Goal: Transaction & Acquisition: Download file/media

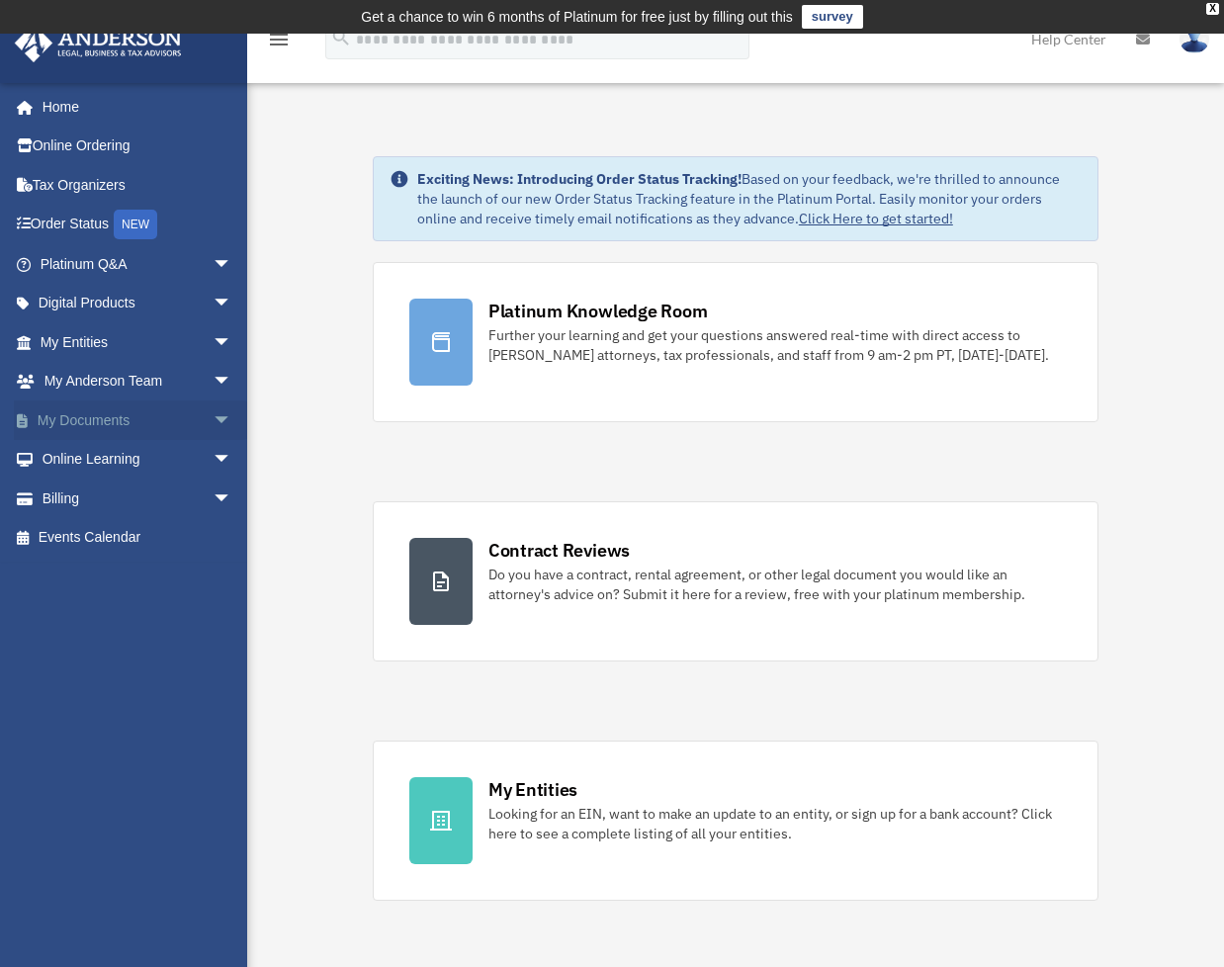
click at [213, 425] on span "arrow_drop_down" at bounding box center [233, 420] width 40 height 41
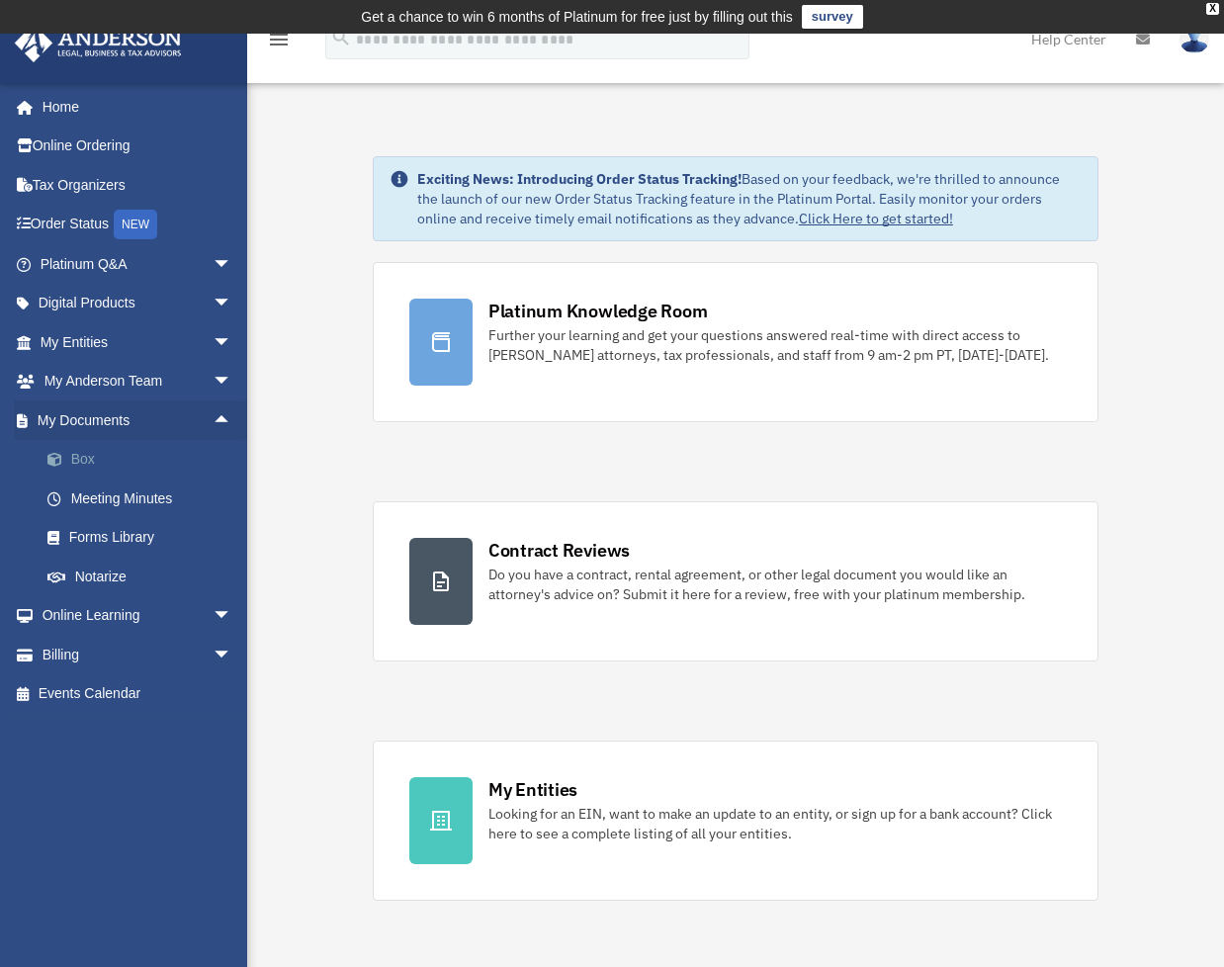
click at [92, 458] on link "Box" at bounding box center [145, 460] width 234 height 40
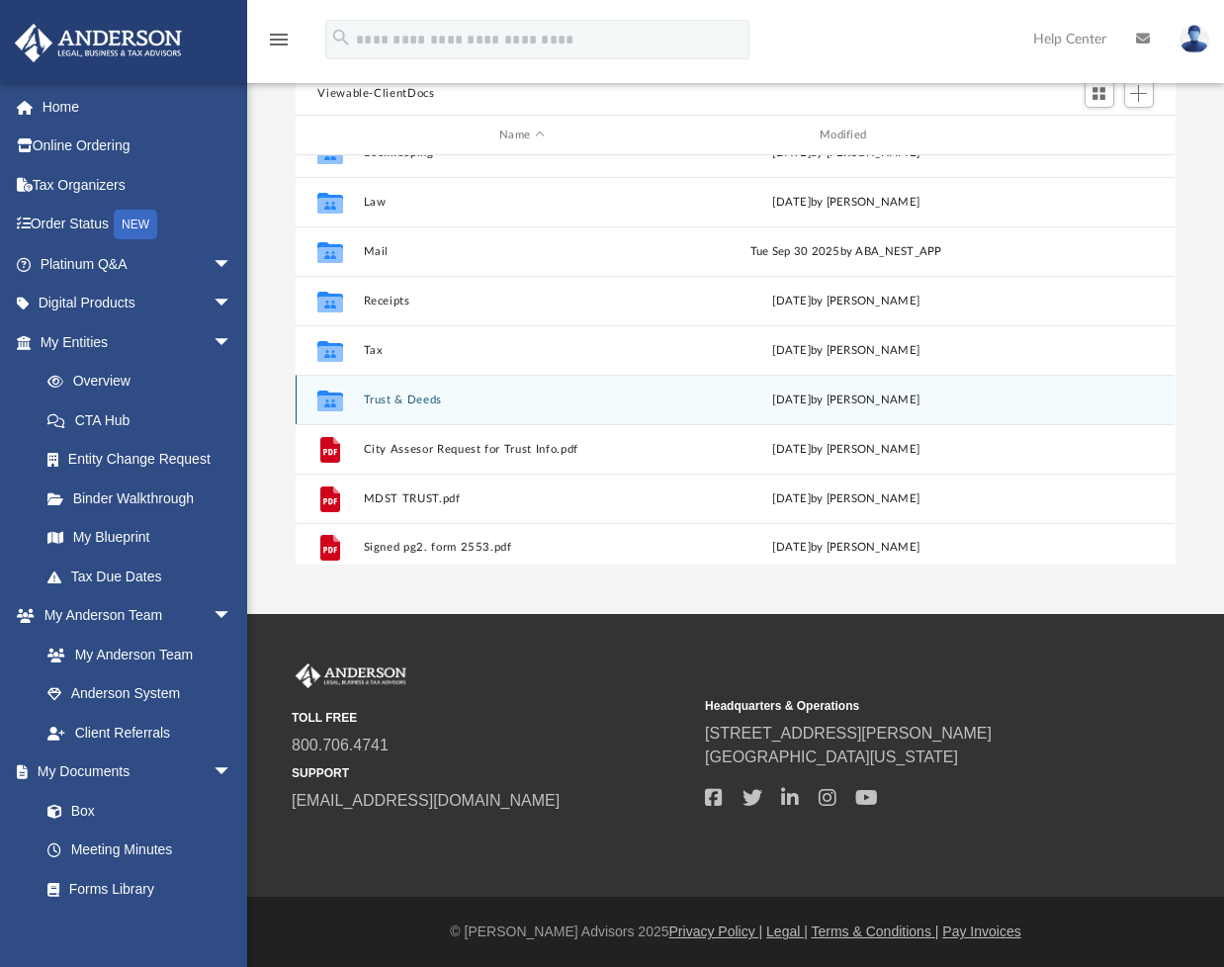
scroll to position [35, 0]
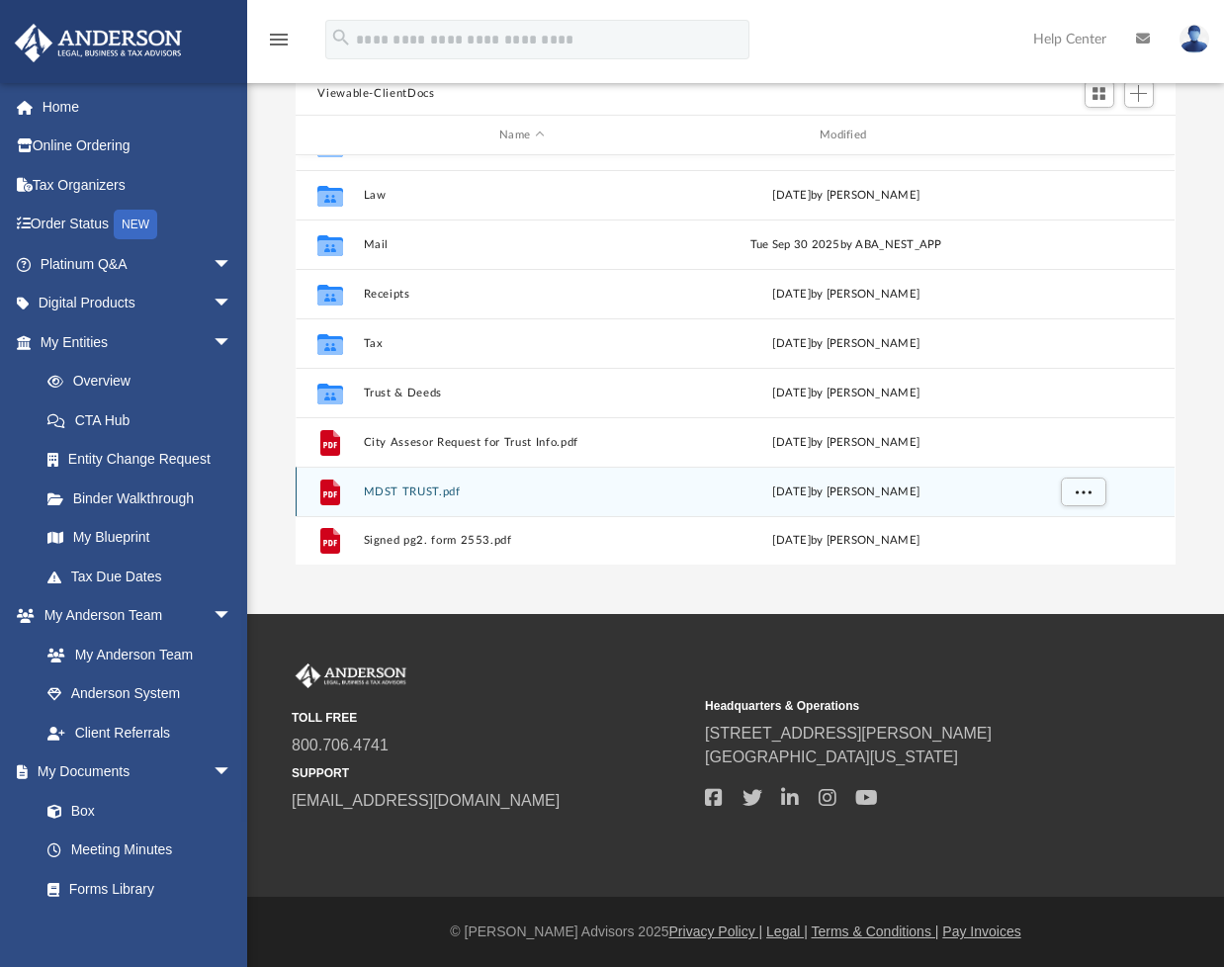
click at [384, 485] on button "MDST TRUST.pdf" at bounding box center [522, 491] width 316 height 13
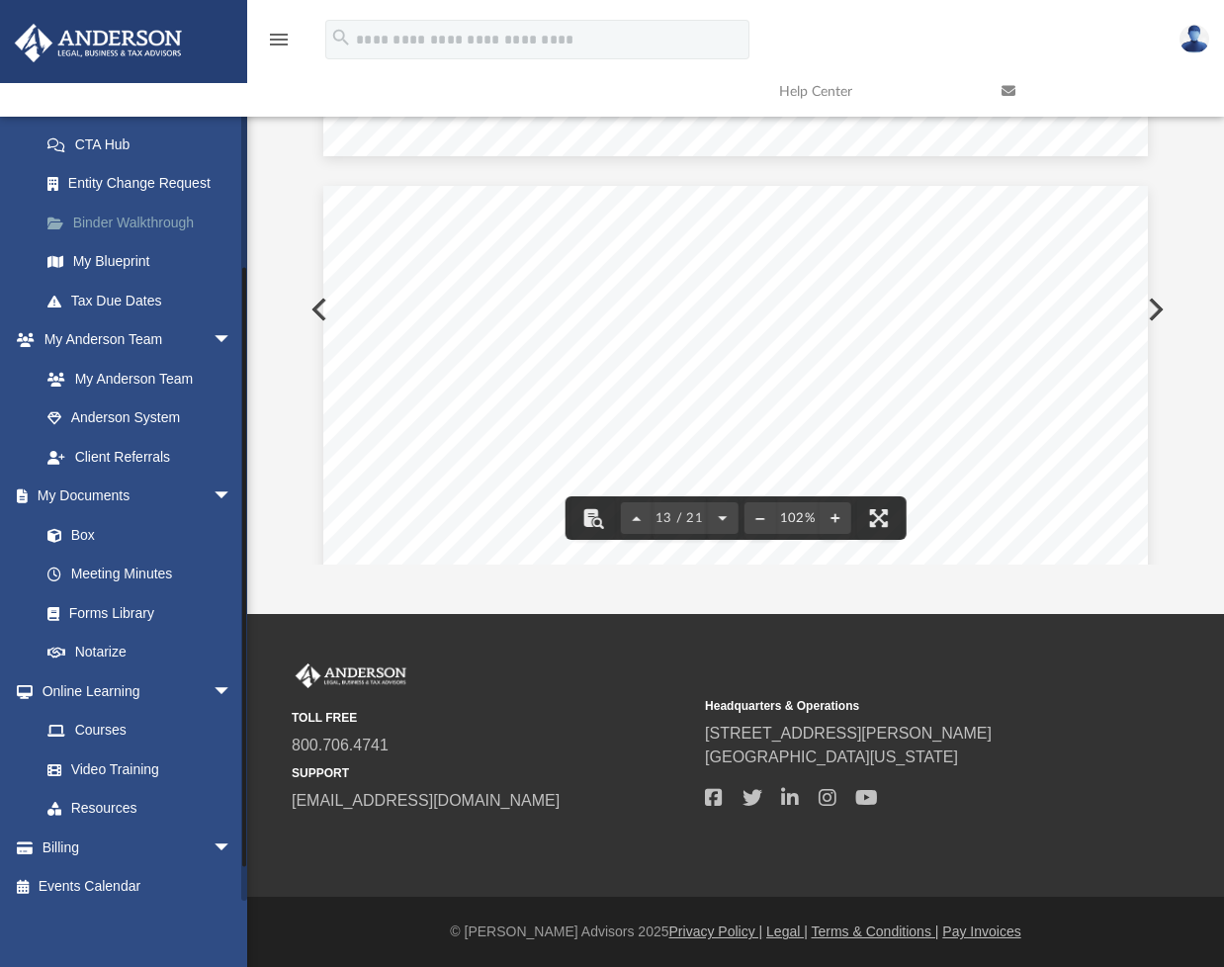
scroll to position [286, 0]
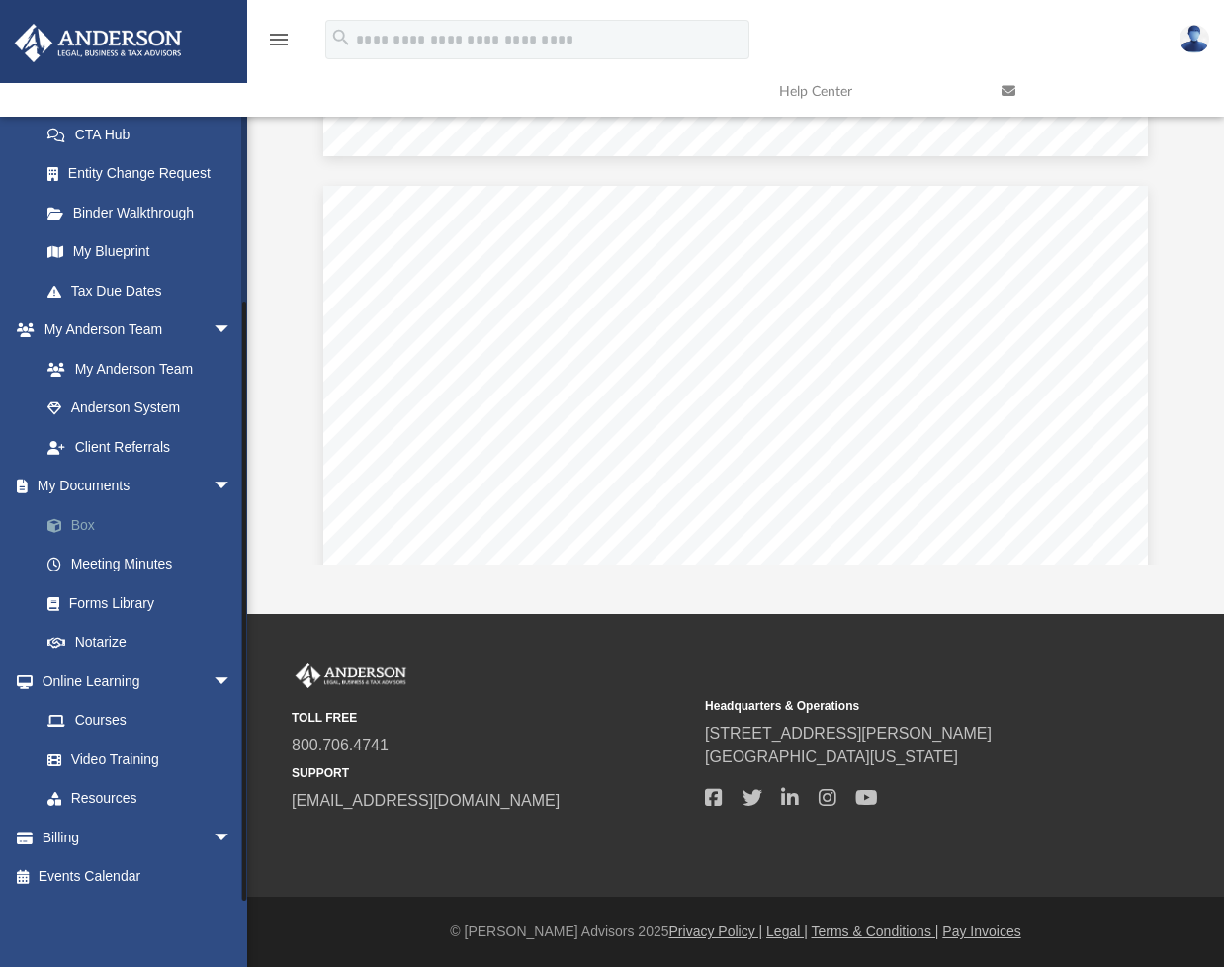
click at [97, 523] on link "Box" at bounding box center [145, 525] width 234 height 40
click at [87, 525] on link "Box" at bounding box center [145, 525] width 234 height 40
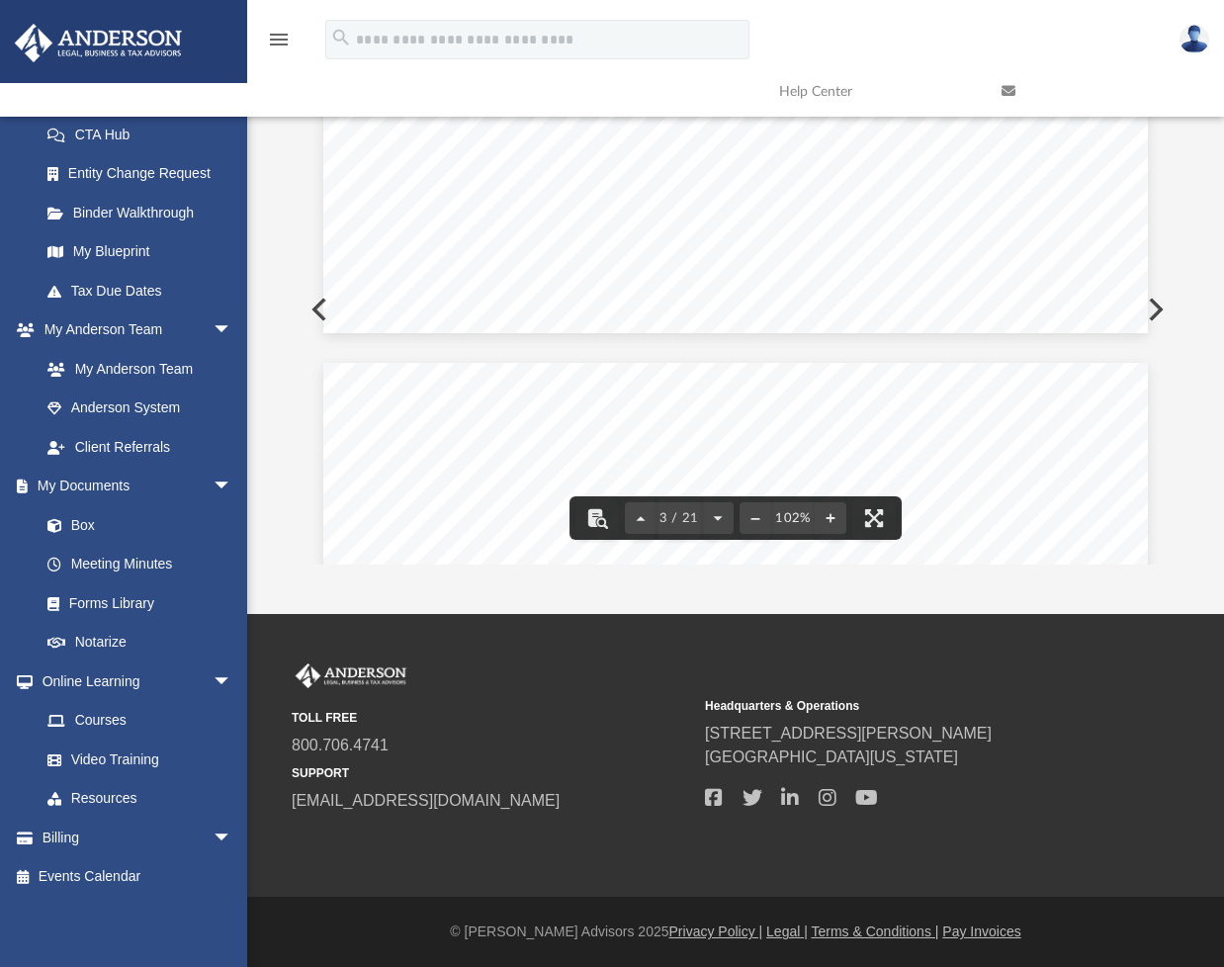
scroll to position [493, 0]
click at [314, 305] on button "Preview" at bounding box center [318, 309] width 44 height 55
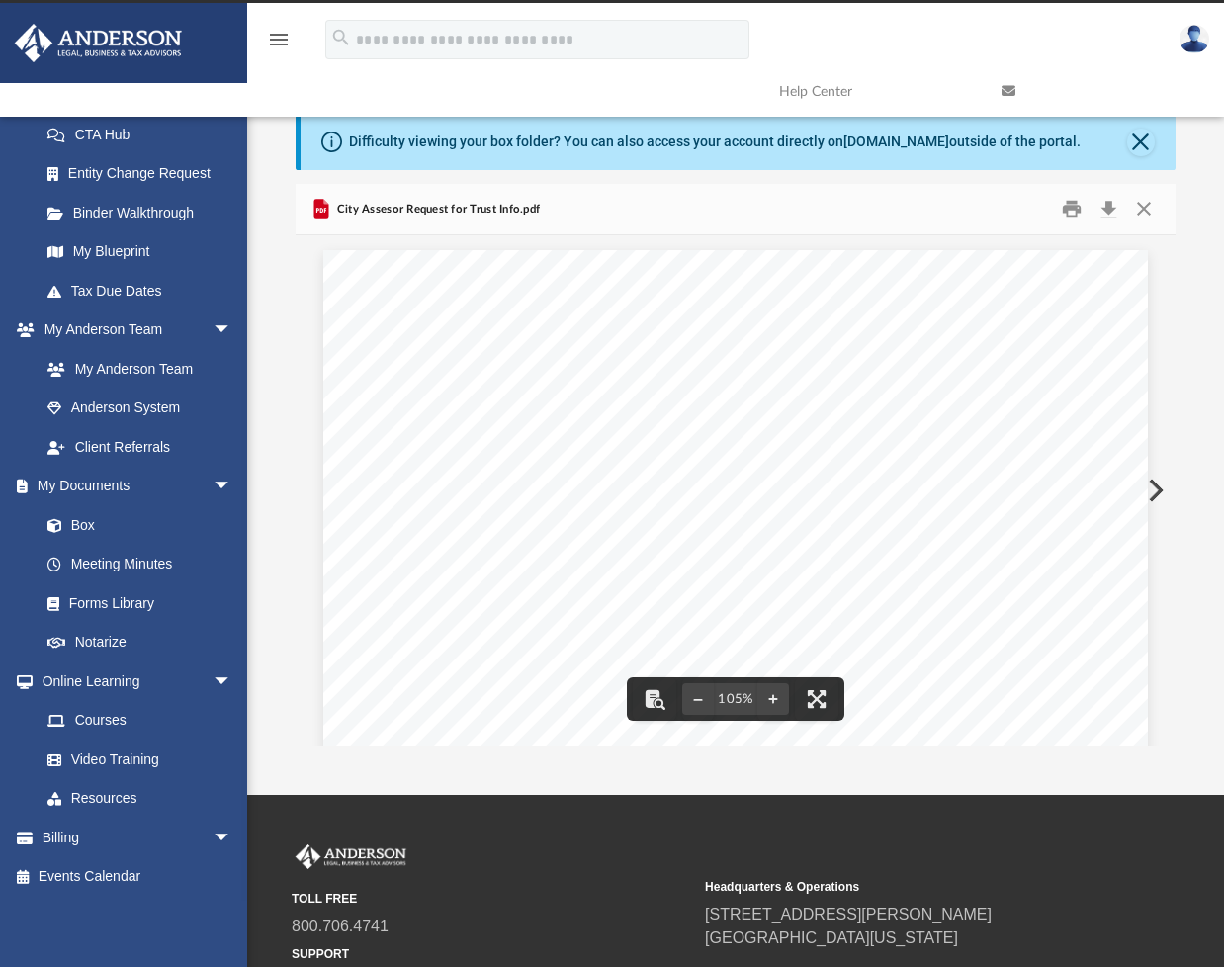
scroll to position [0, 0]
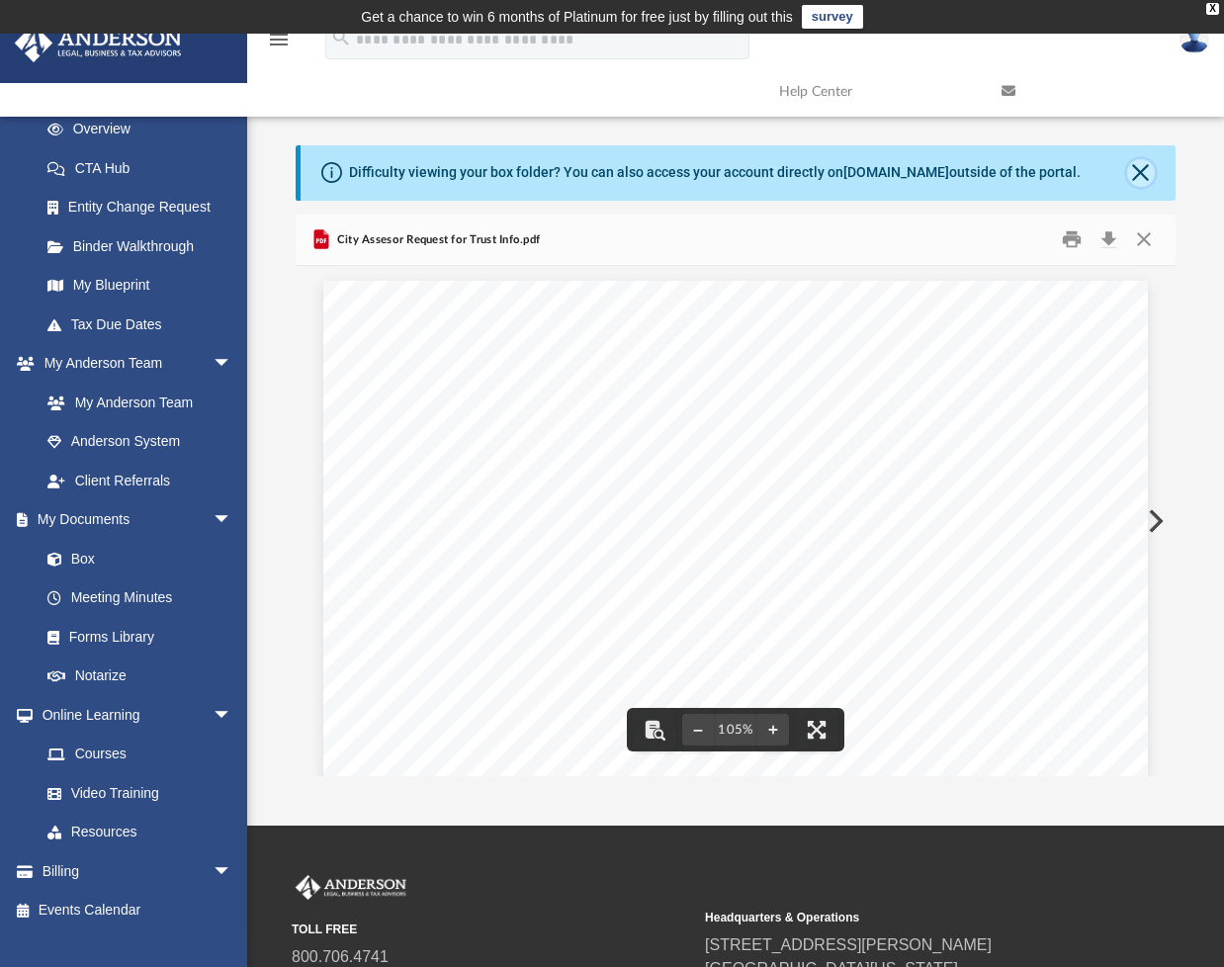
click at [1144, 166] on button "Close" at bounding box center [1141, 173] width 28 height 28
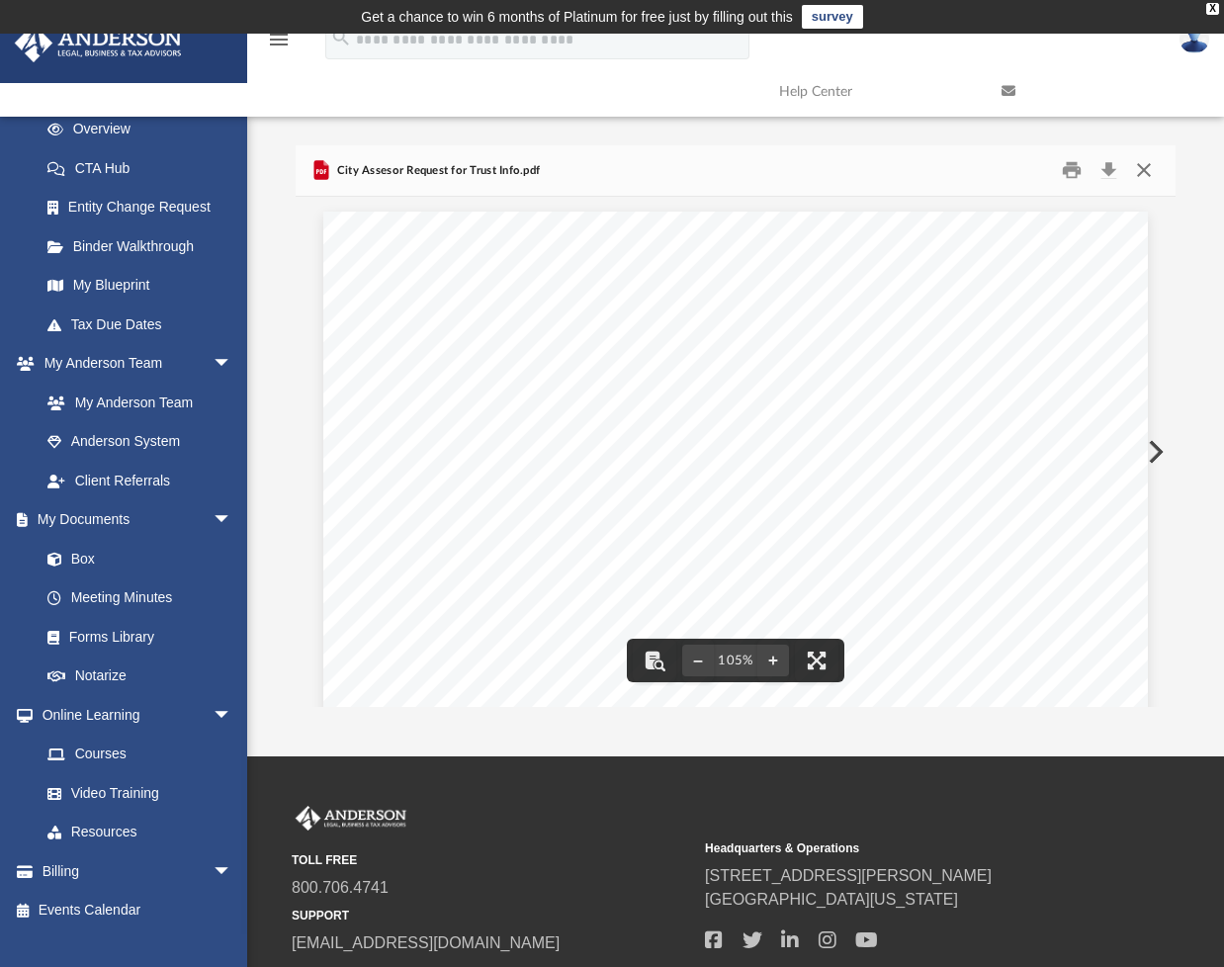
click at [1144, 166] on button "Close" at bounding box center [1144, 170] width 36 height 31
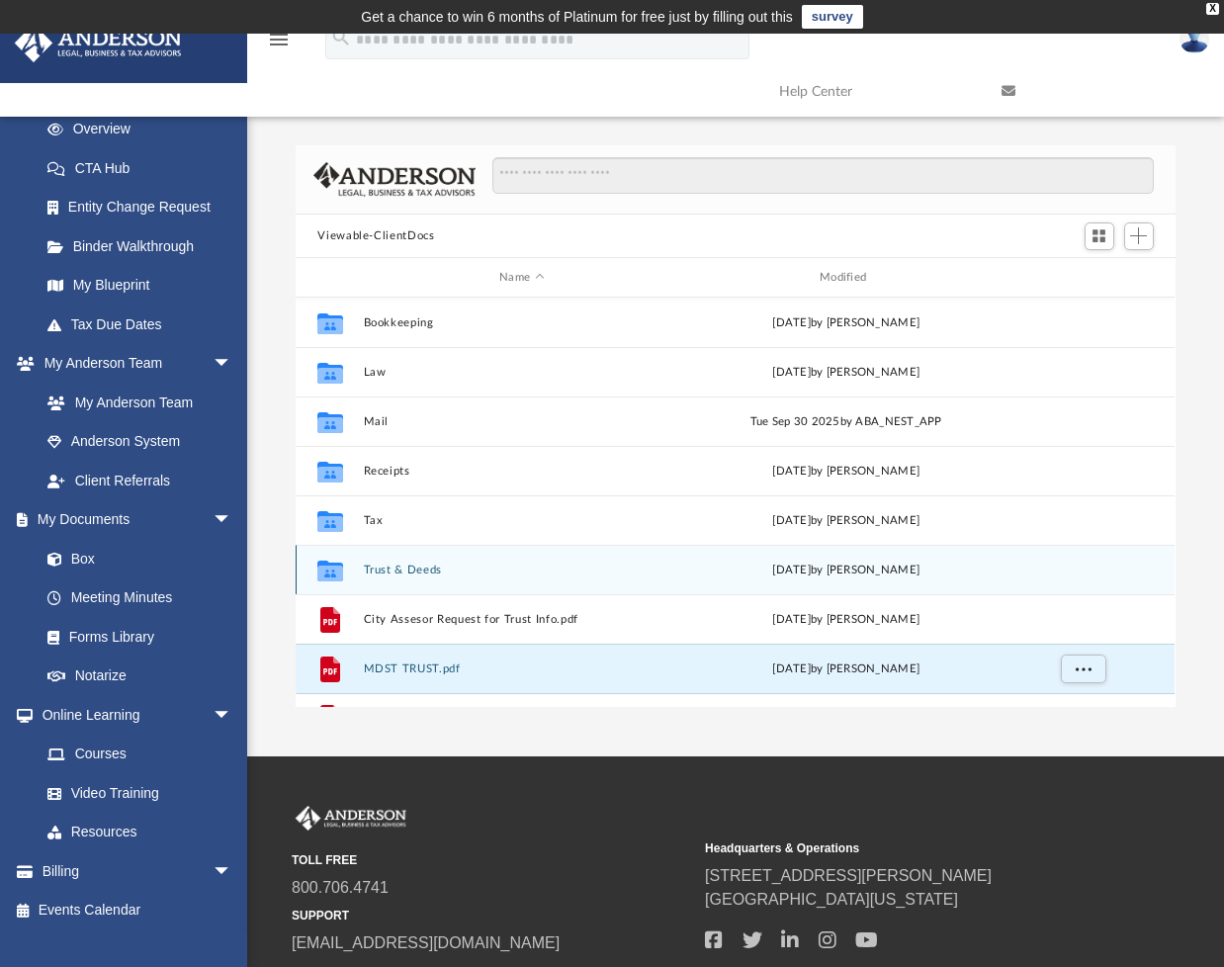
scroll to position [35, 0]
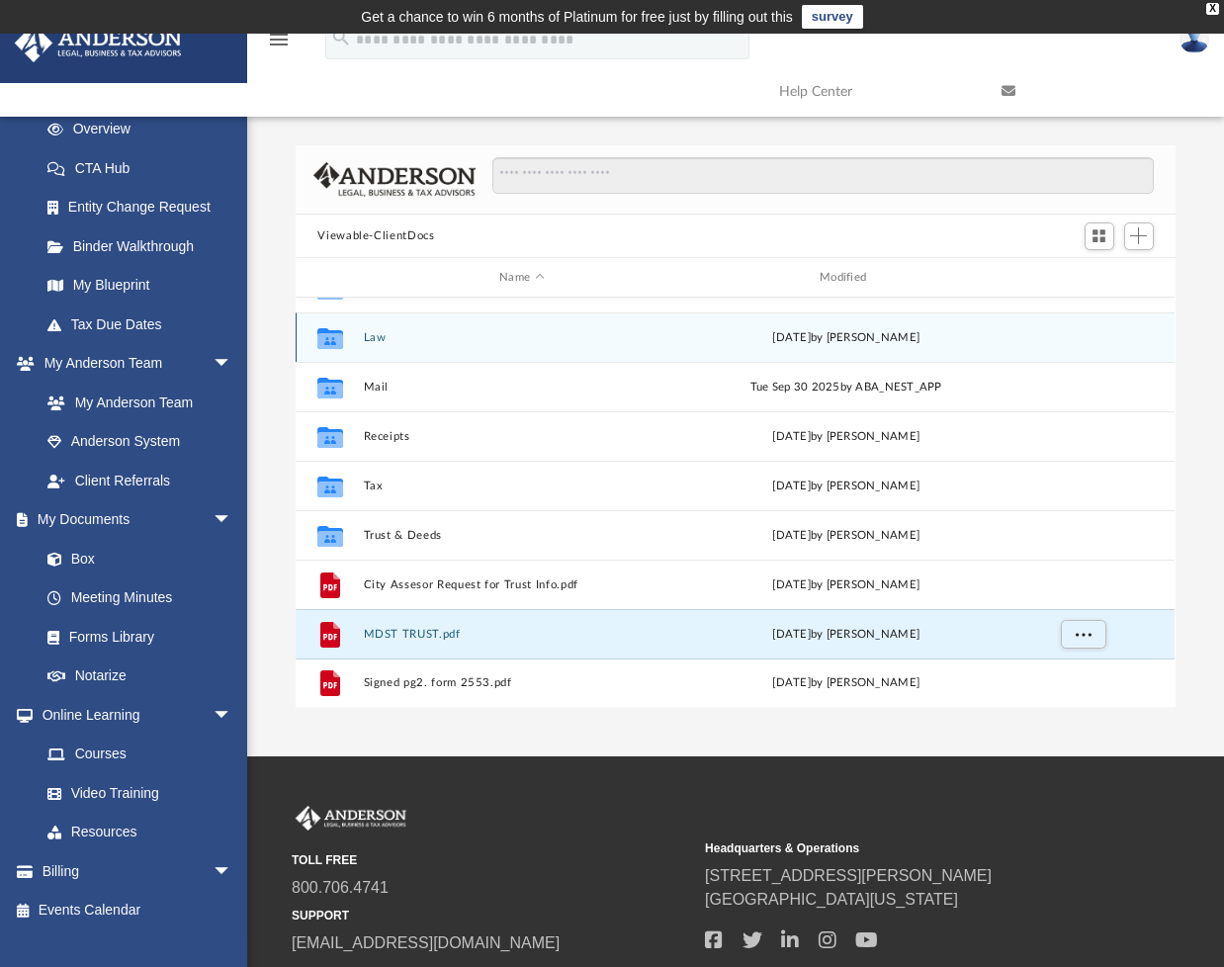
click at [378, 345] on div "Collaborated Folder Law [DATE] by [PERSON_NAME]" at bounding box center [735, 336] width 879 height 49
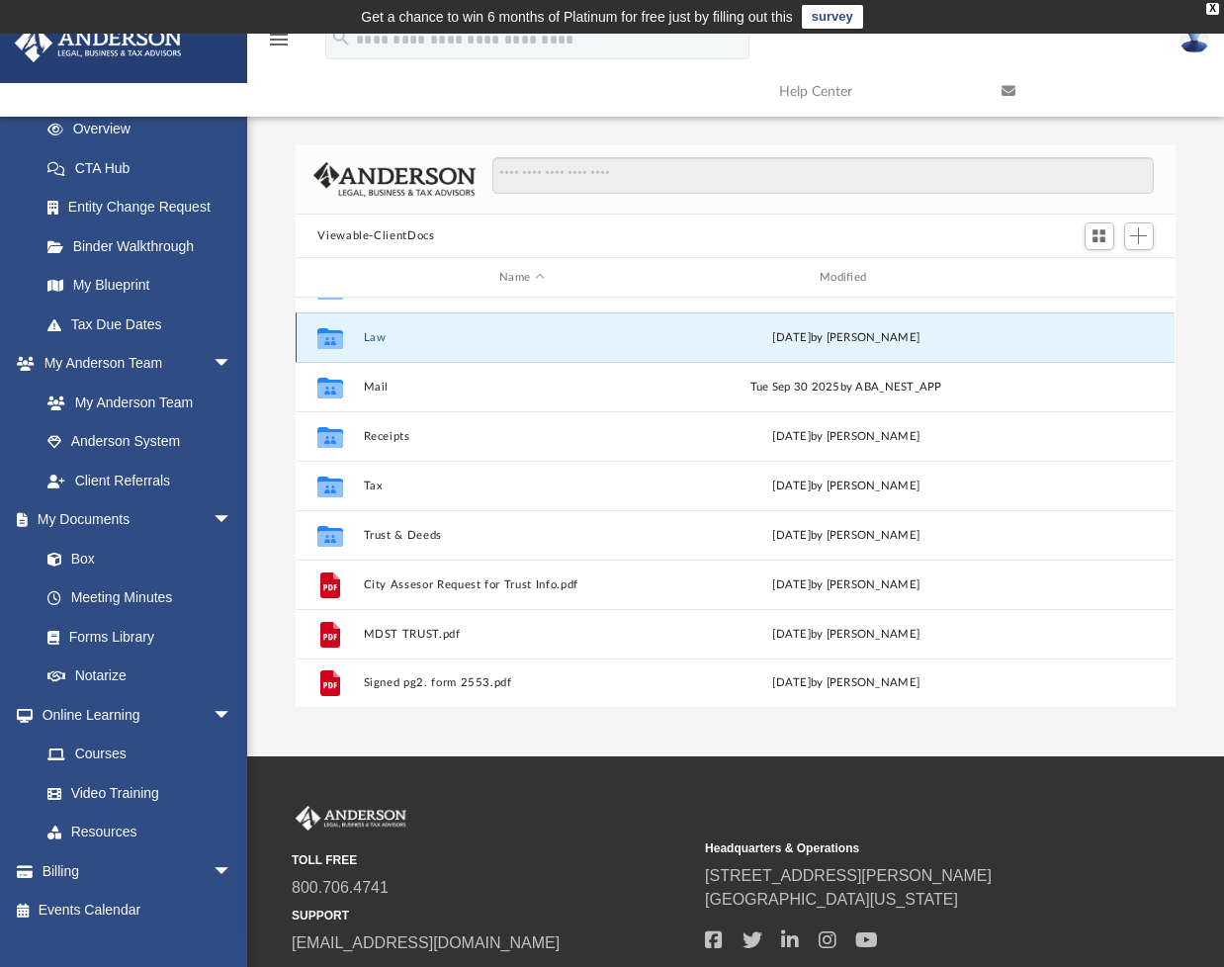
click at [370, 341] on button "Law" at bounding box center [522, 337] width 316 height 13
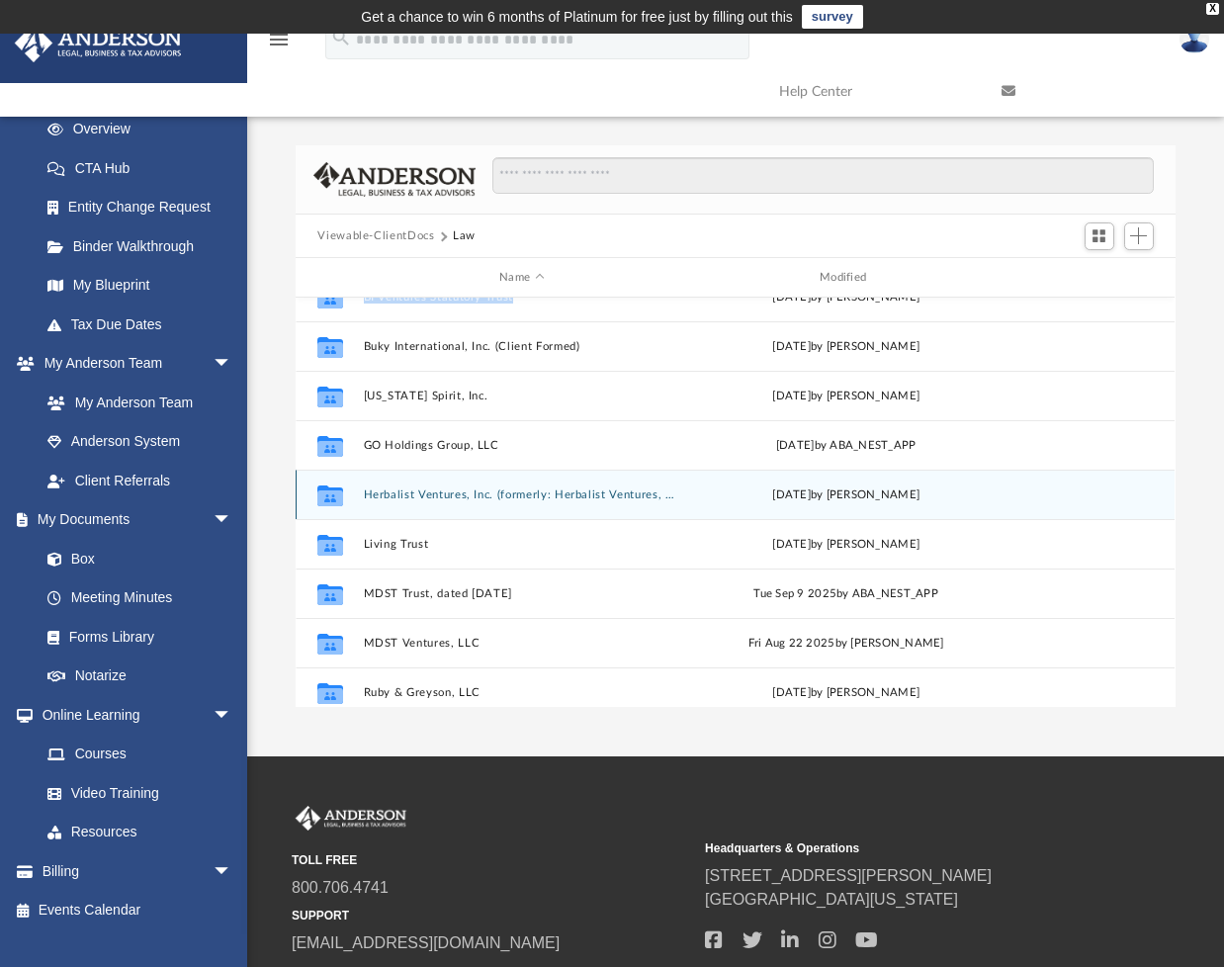
scroll to position [87, 0]
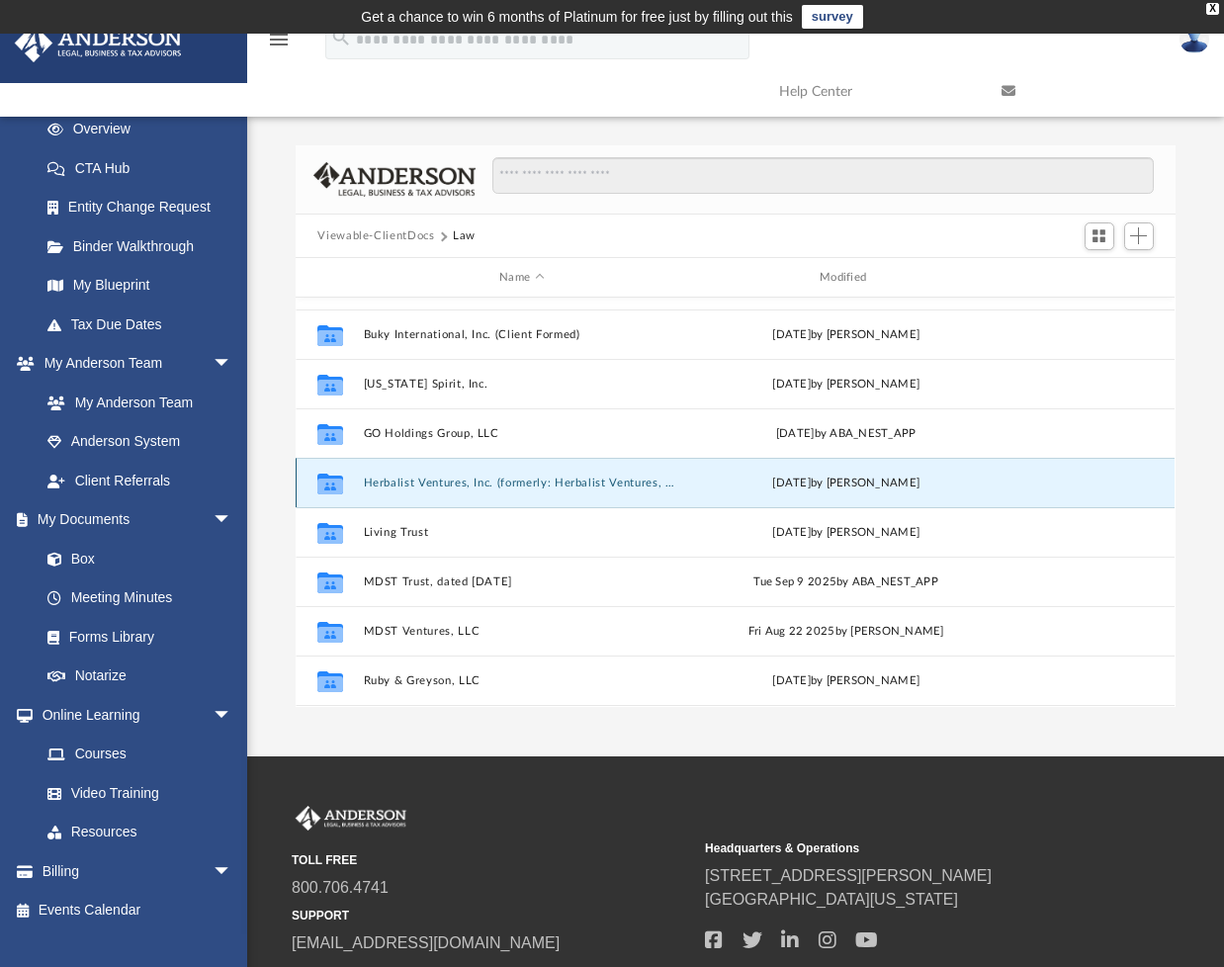
click at [392, 478] on button "Herbalist Ventures, Inc. (formerly: Herbalist Ventures, LLC)" at bounding box center [522, 483] width 316 height 13
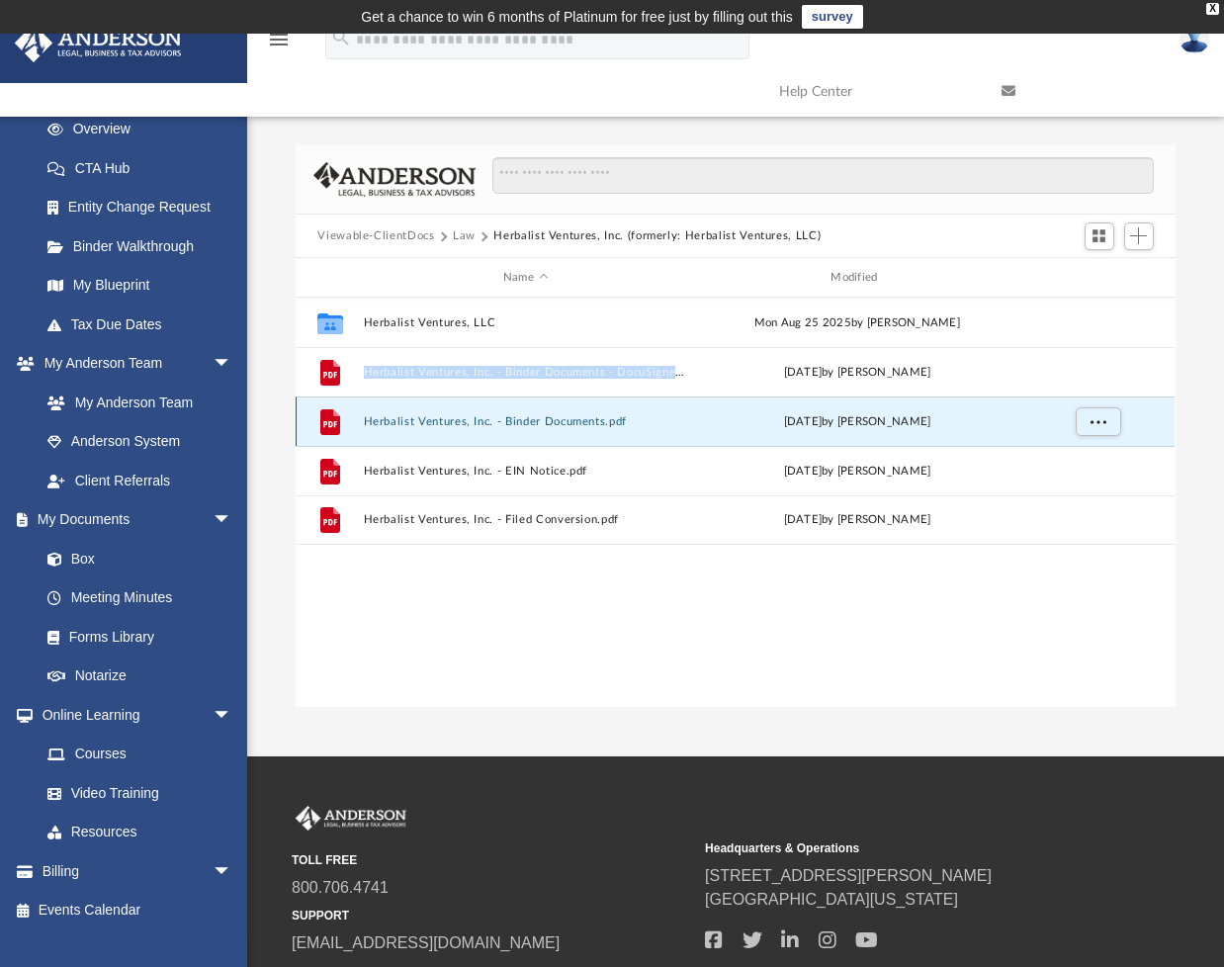
click at [406, 419] on button "Herbalist Ventures, Inc. - Binder Documents.pdf" at bounding box center [525, 421] width 323 height 13
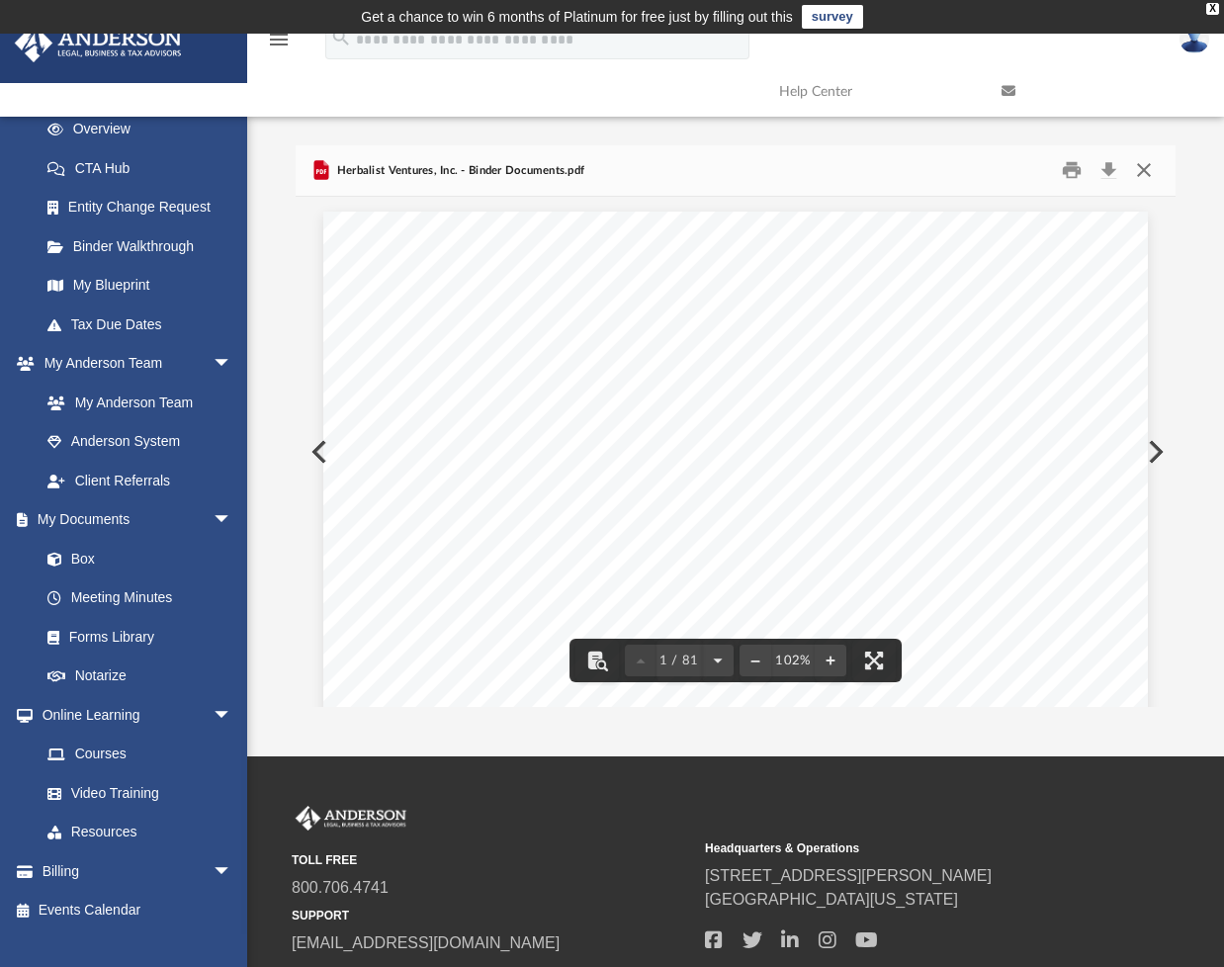
click at [1139, 166] on button "Close" at bounding box center [1144, 170] width 36 height 31
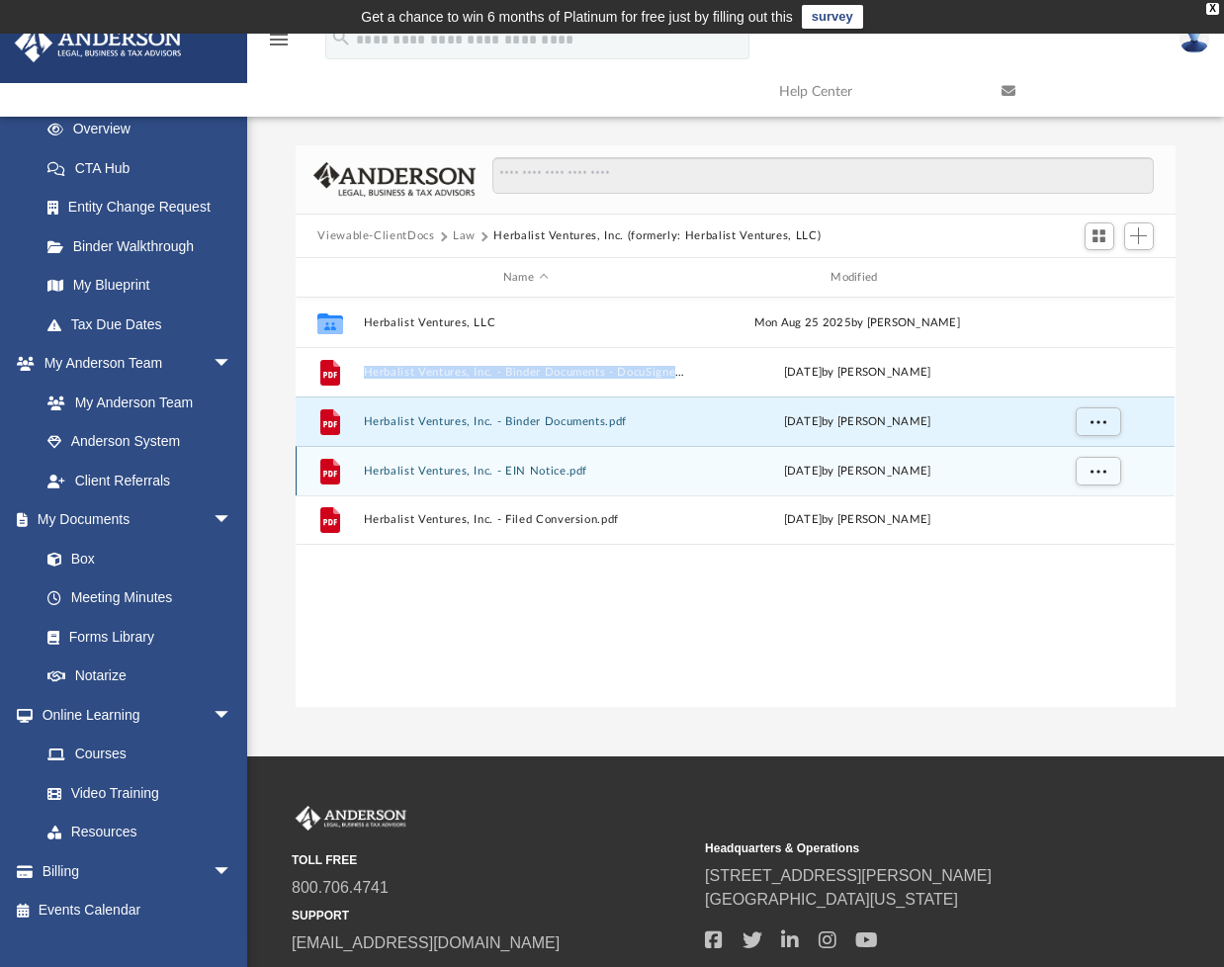
click at [400, 468] on button "Herbalist Ventures, Inc. - EIN Notice.pdf" at bounding box center [525, 471] width 323 height 13
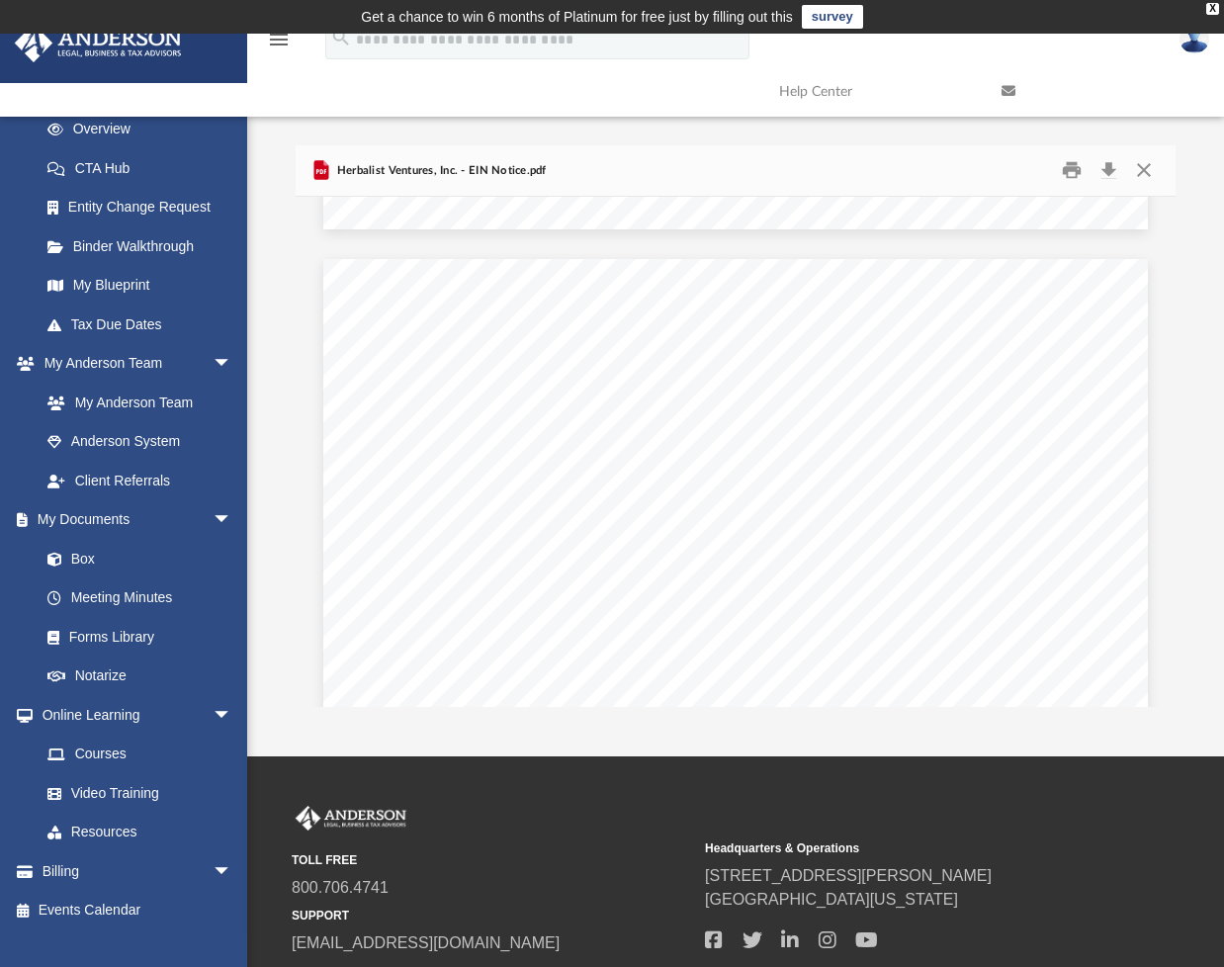
scroll to position [1110, 0]
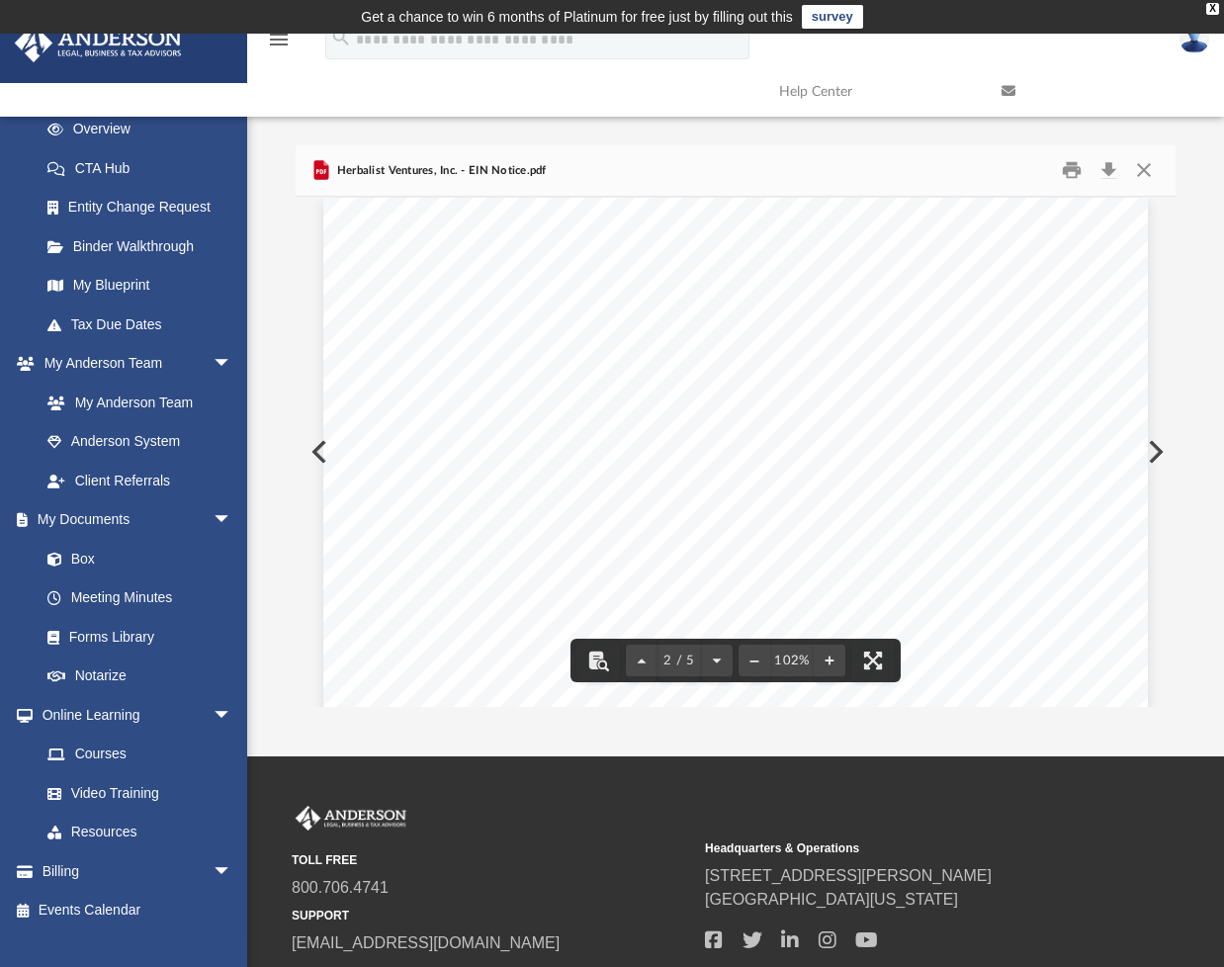
drag, startPoint x: 762, startPoint y: 294, endPoint x: 681, endPoint y: 299, distance: 81.2
click at [681, 299] on div "The EIN Details EIN assigned 39-4712924 Legal name HERBALIST VENTURES INC The c…" at bounding box center [735, 731] width 825 height 1067
drag, startPoint x: 670, startPoint y: 299, endPoint x: 751, endPoint y: 297, distance: 81.1
click at [751, 297] on span "[US_EMPLOYER_IDENTIFICATION_NUMBER]" at bounding box center [842, 299] width 329 height 16
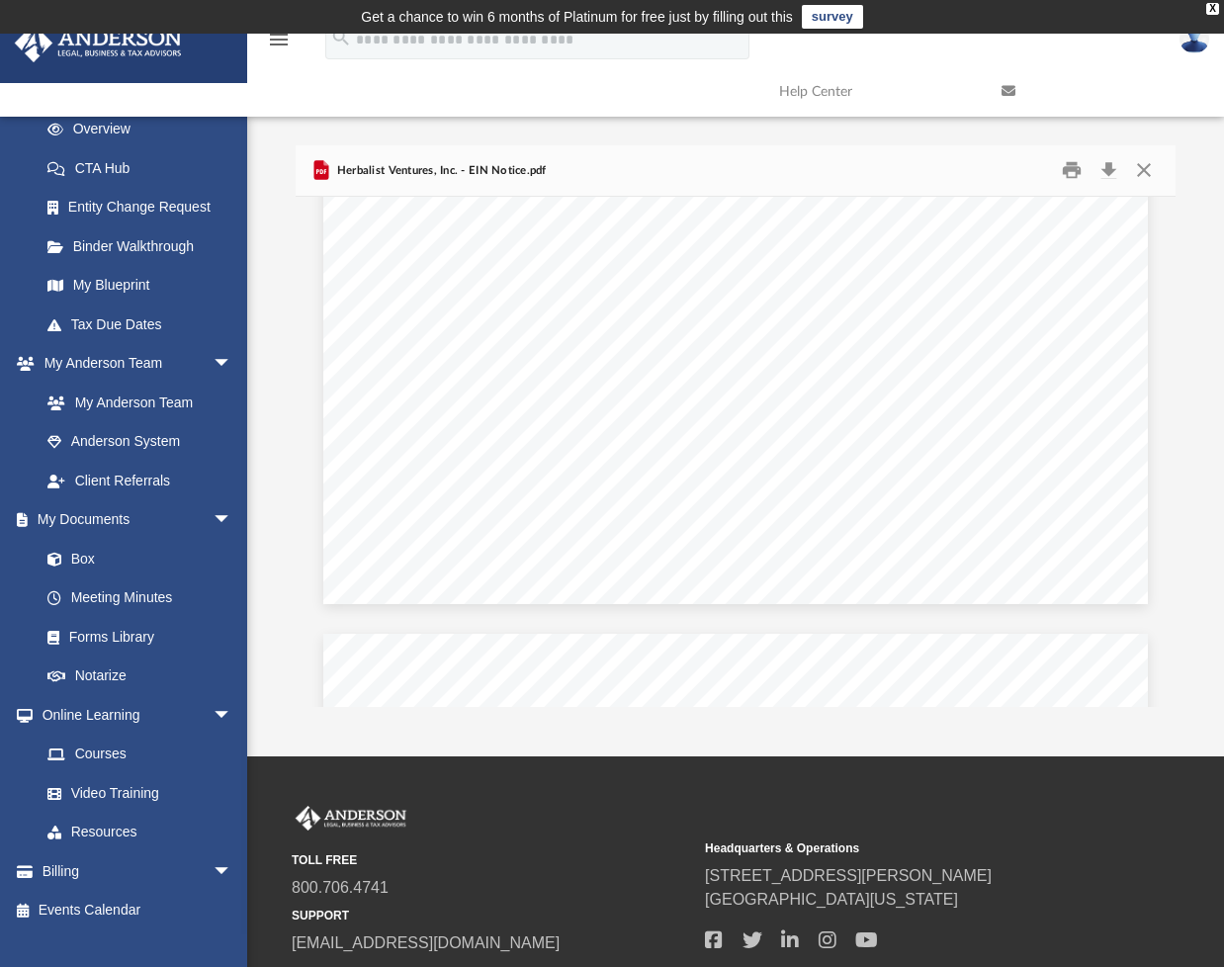
scroll to position [0, 0]
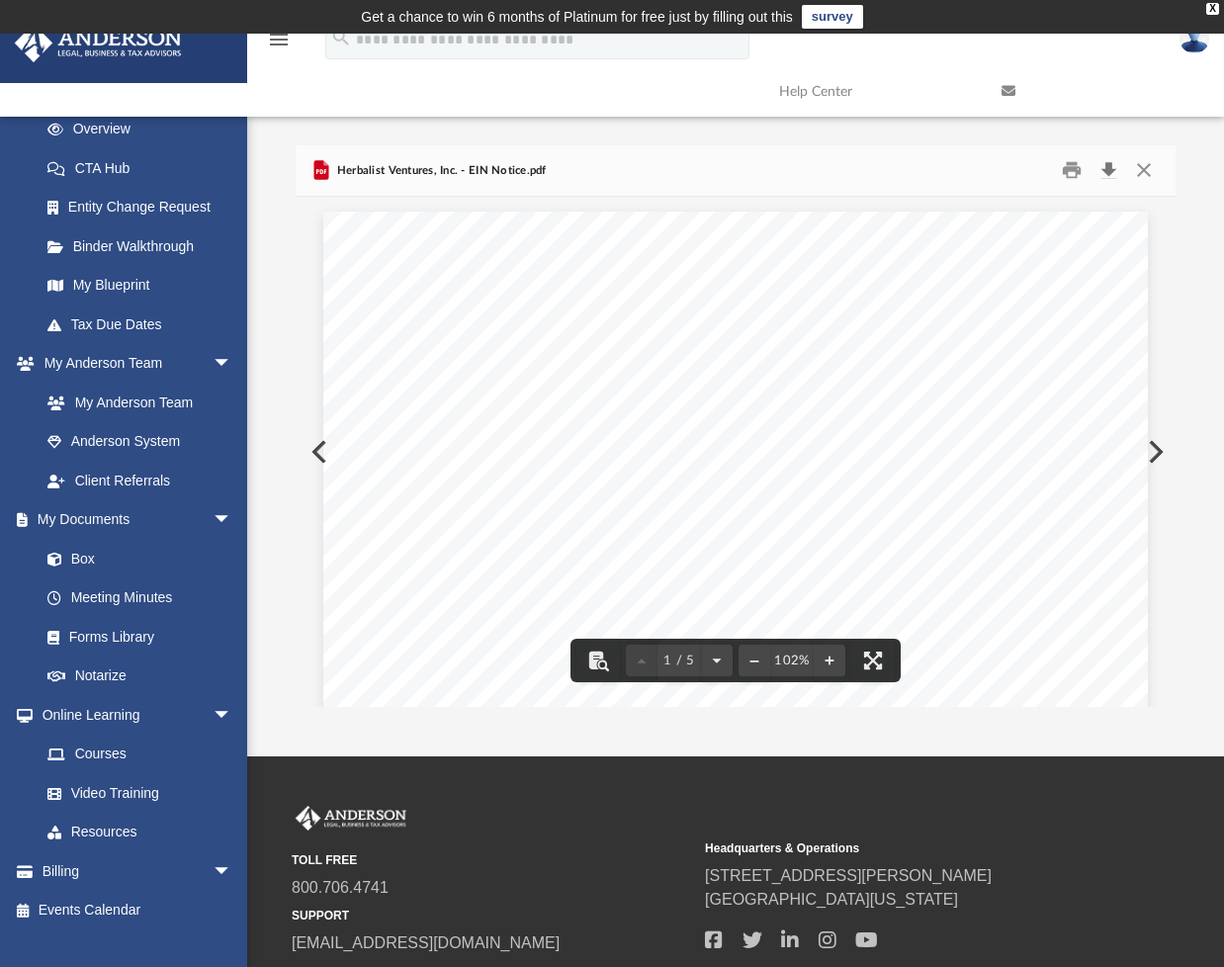
click at [1108, 172] on button "Download" at bounding box center [1109, 170] width 36 height 31
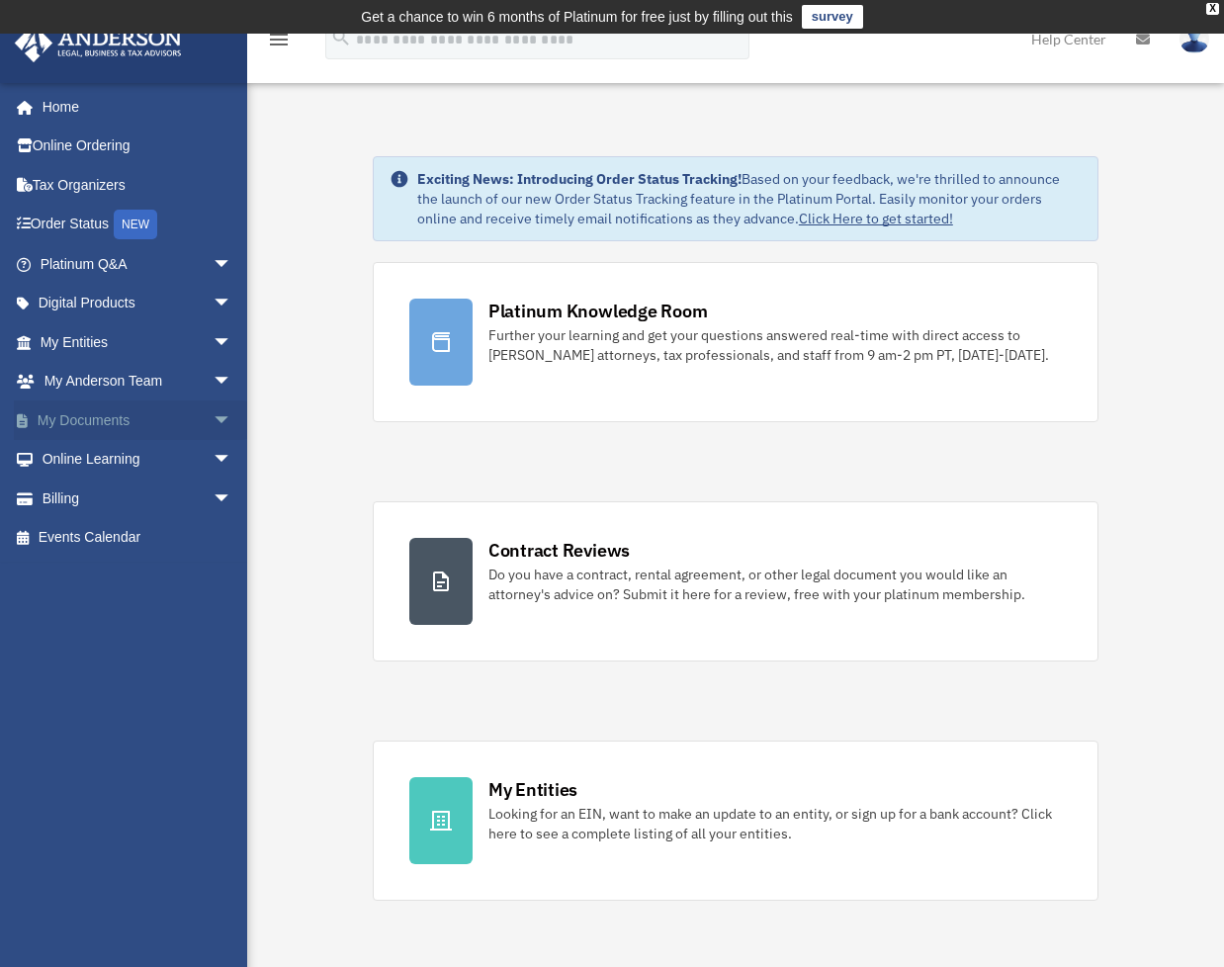
click at [214, 417] on span "arrow_drop_down" at bounding box center [233, 420] width 40 height 41
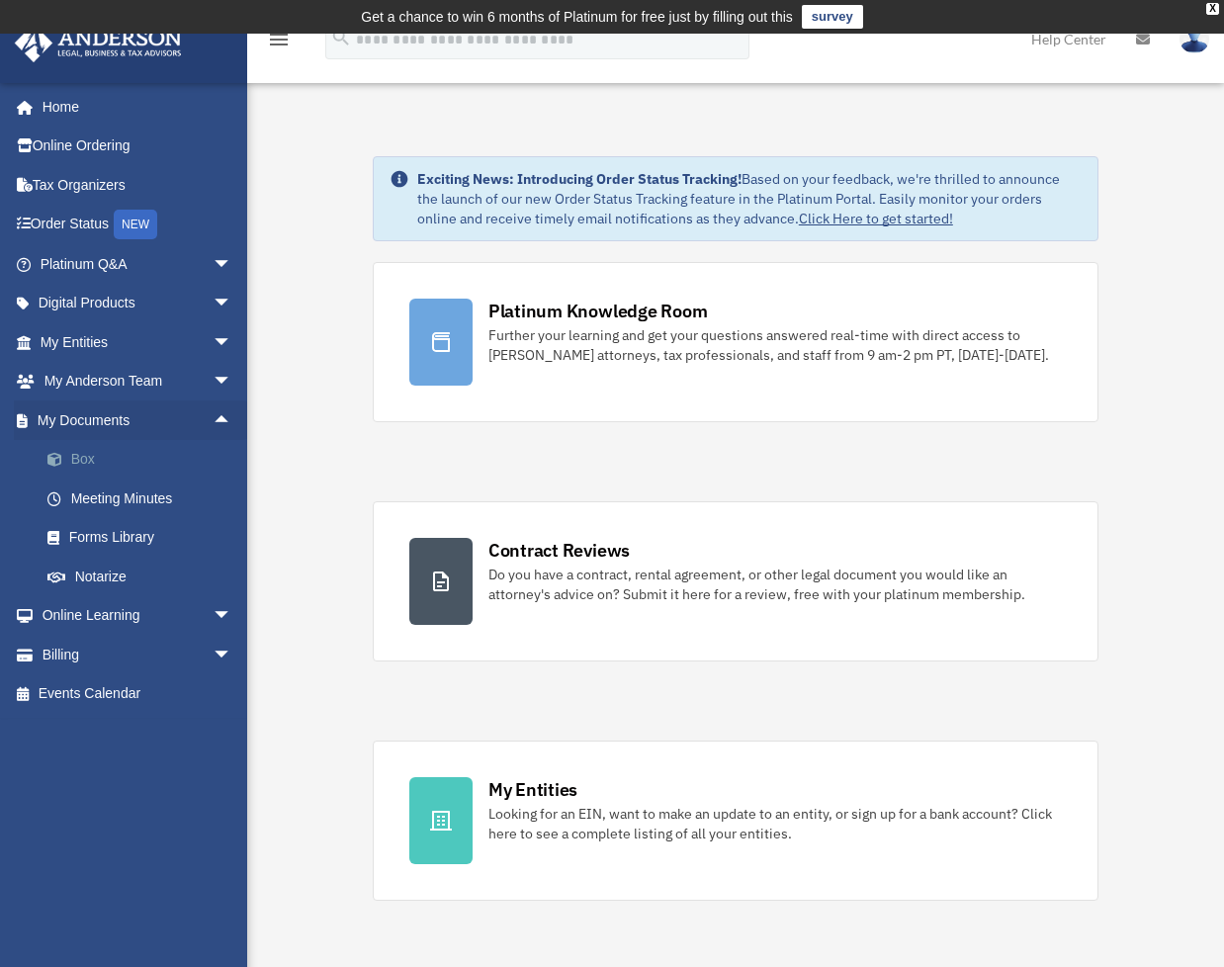
click at [92, 457] on link "Box" at bounding box center [145, 460] width 234 height 40
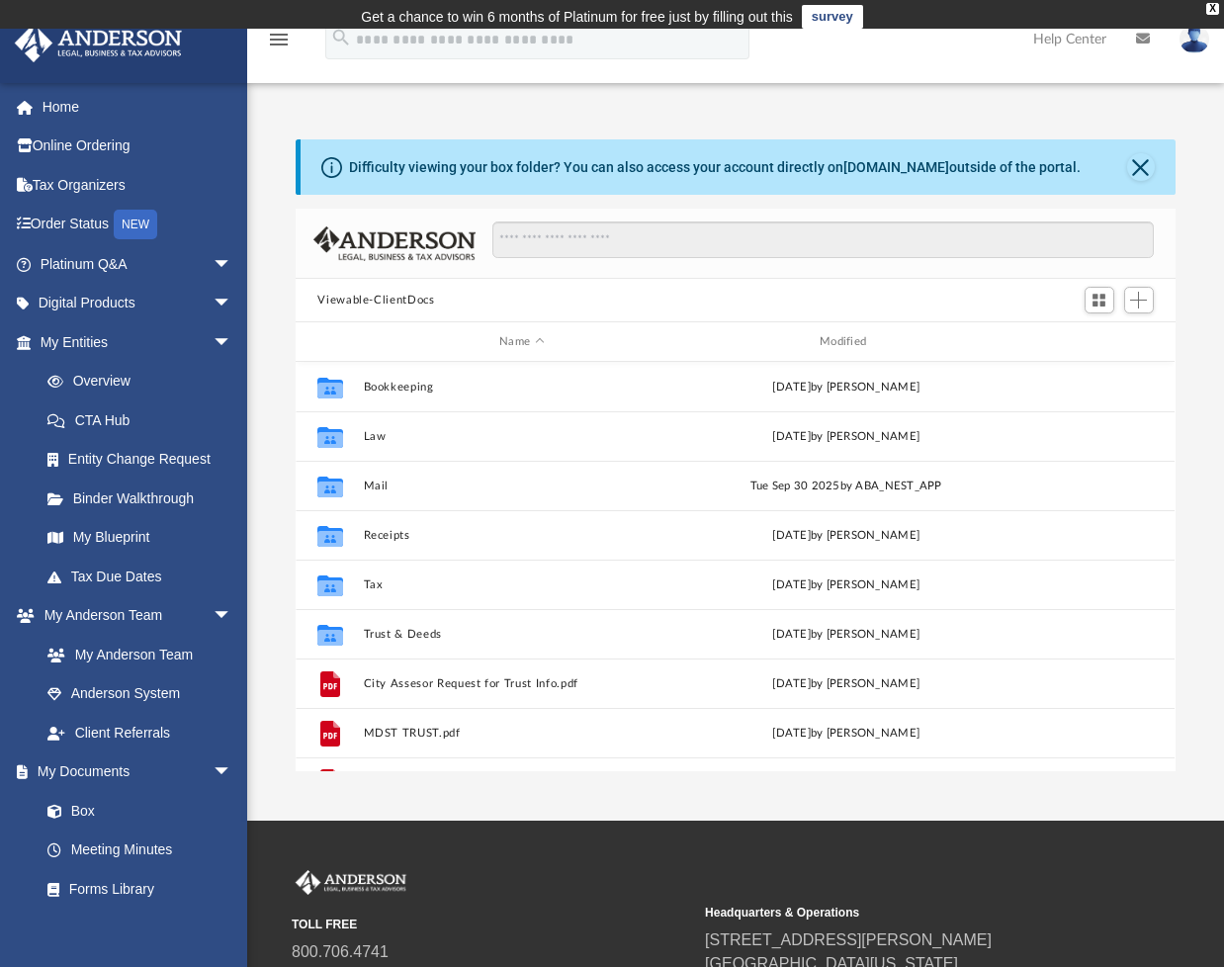
scroll to position [434, 864]
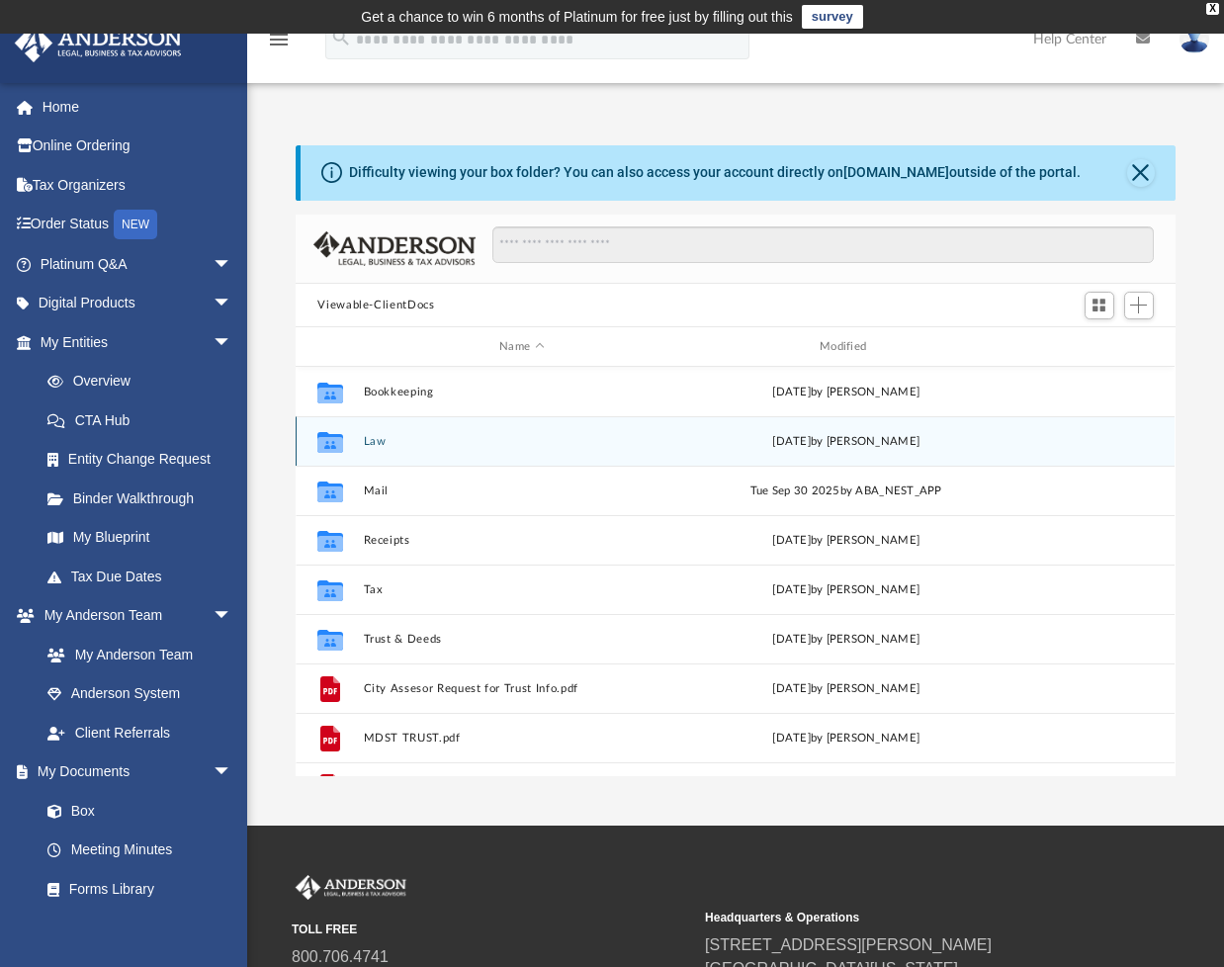
click at [372, 436] on button "Law" at bounding box center [522, 441] width 316 height 13
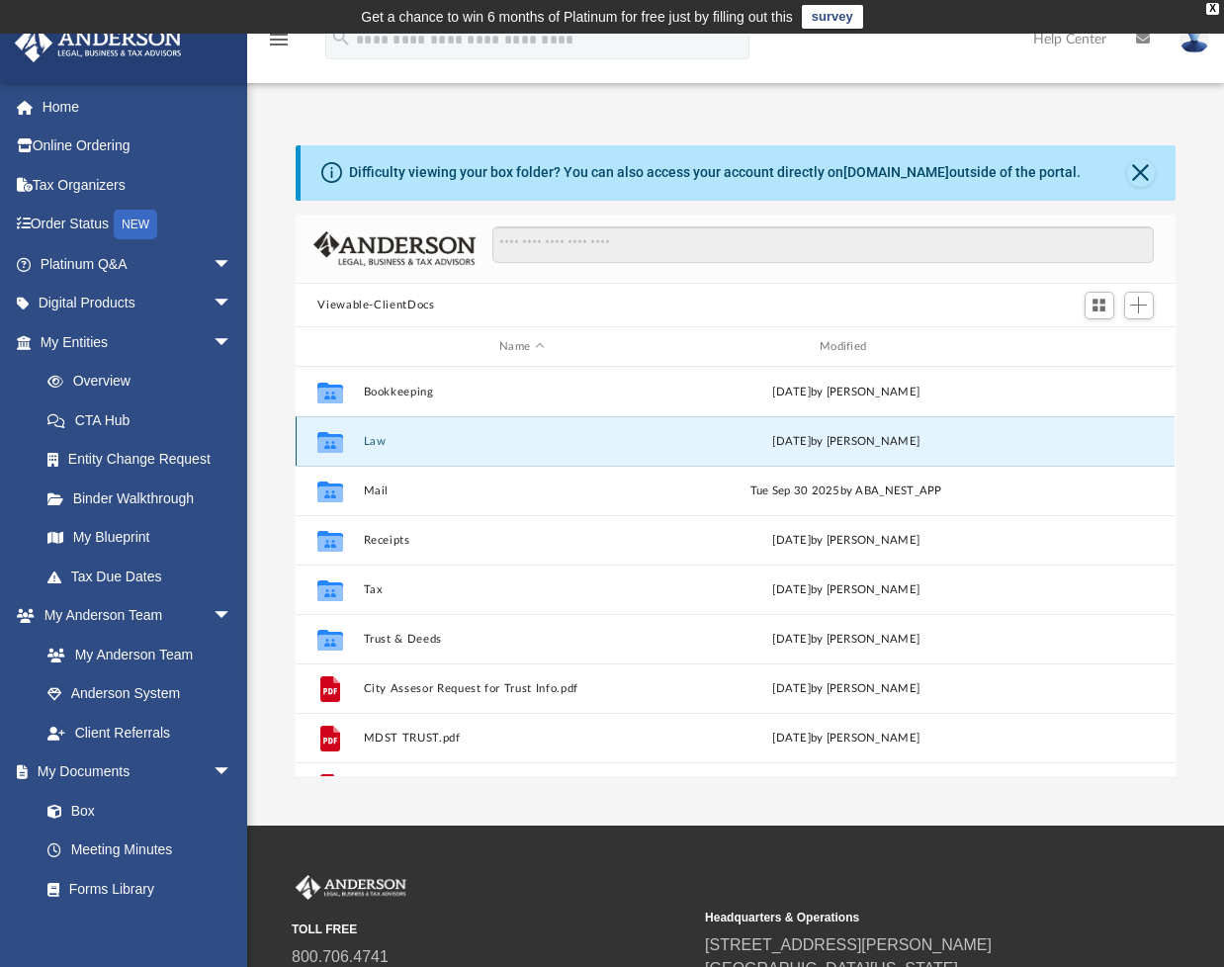
click at [372, 436] on button "Law" at bounding box center [522, 441] width 316 height 13
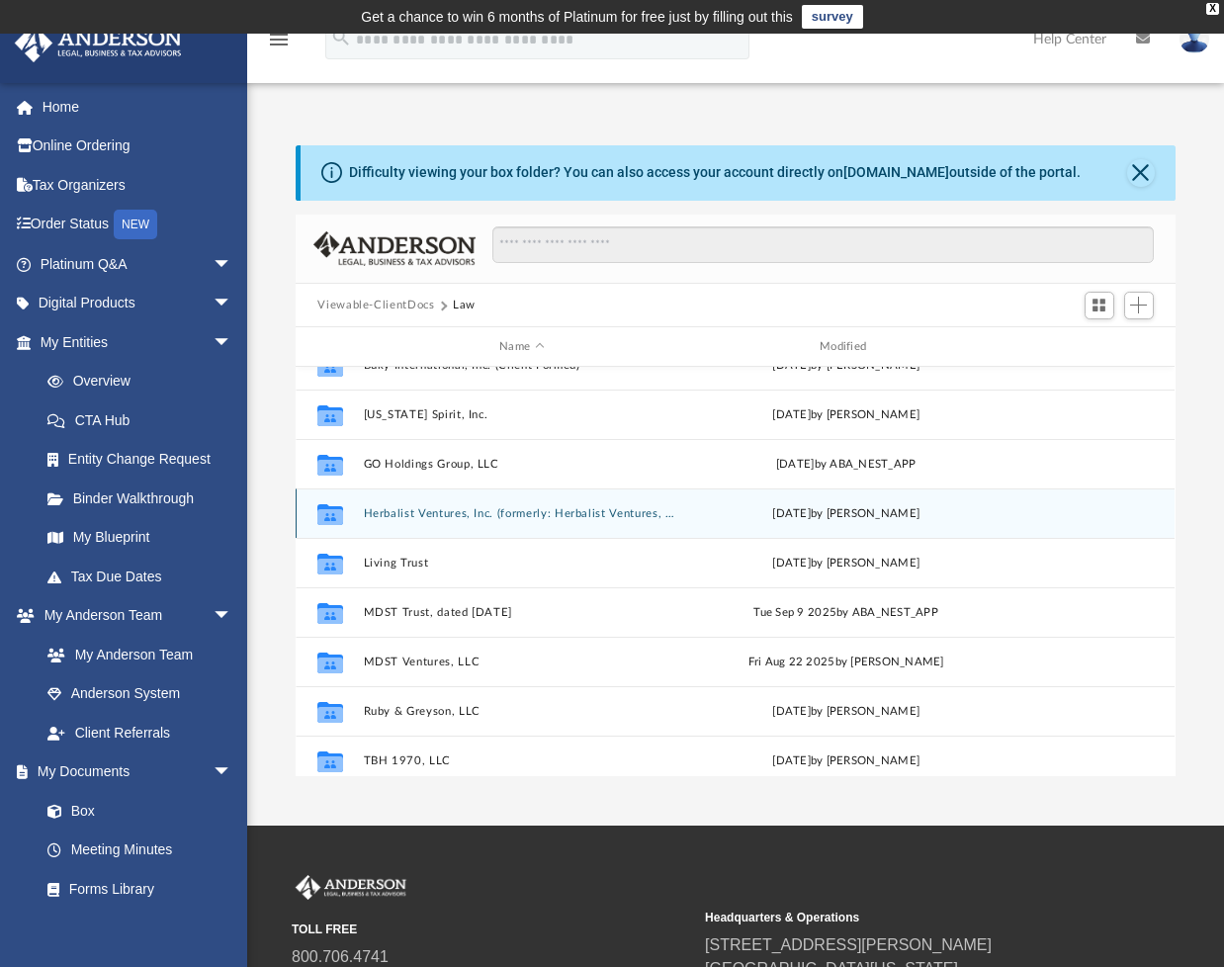
scroll to position [235, 0]
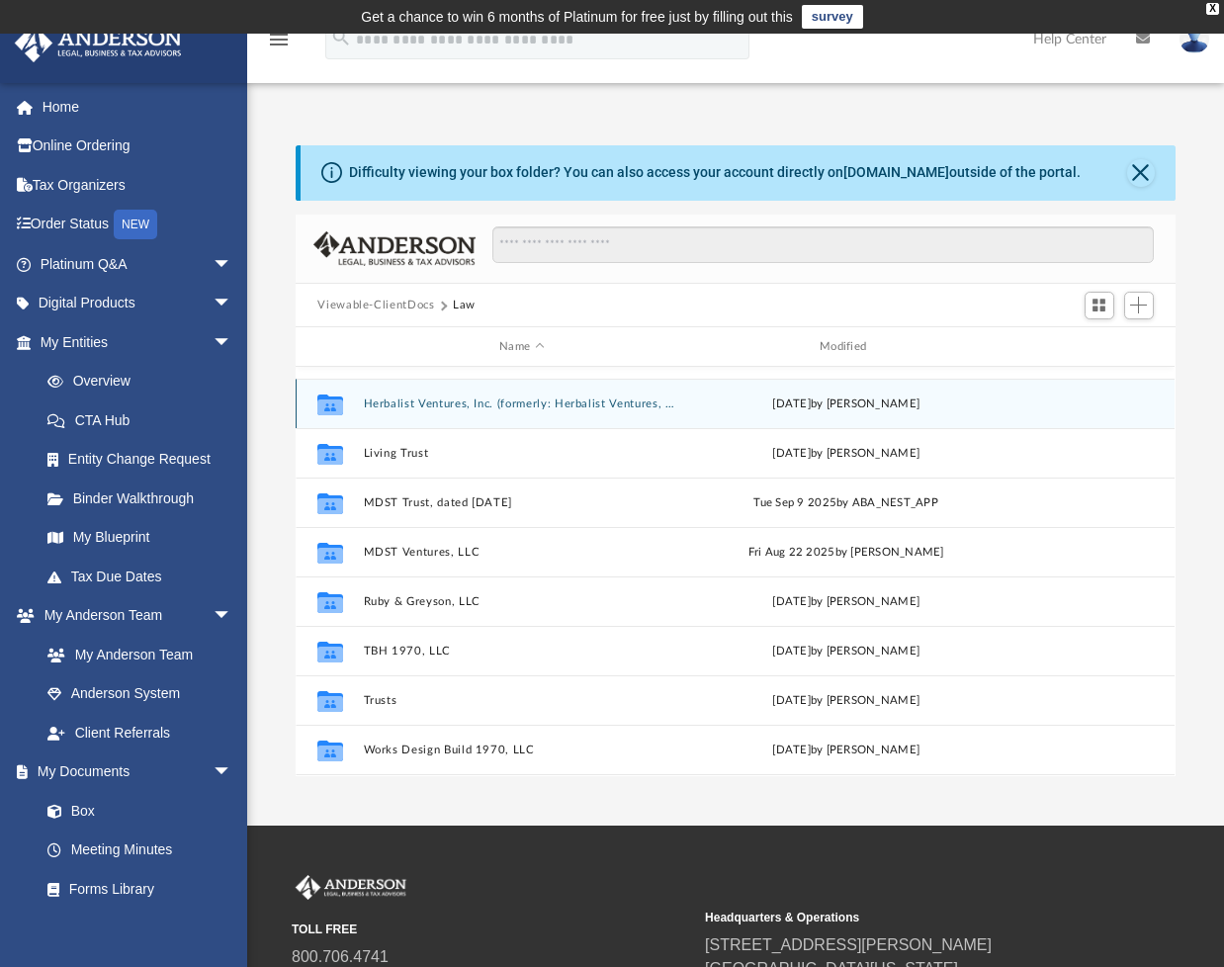
click at [408, 397] on button "Herbalist Ventures, Inc. (formerly: Herbalist Ventures, LLC)" at bounding box center [522, 403] width 316 height 13
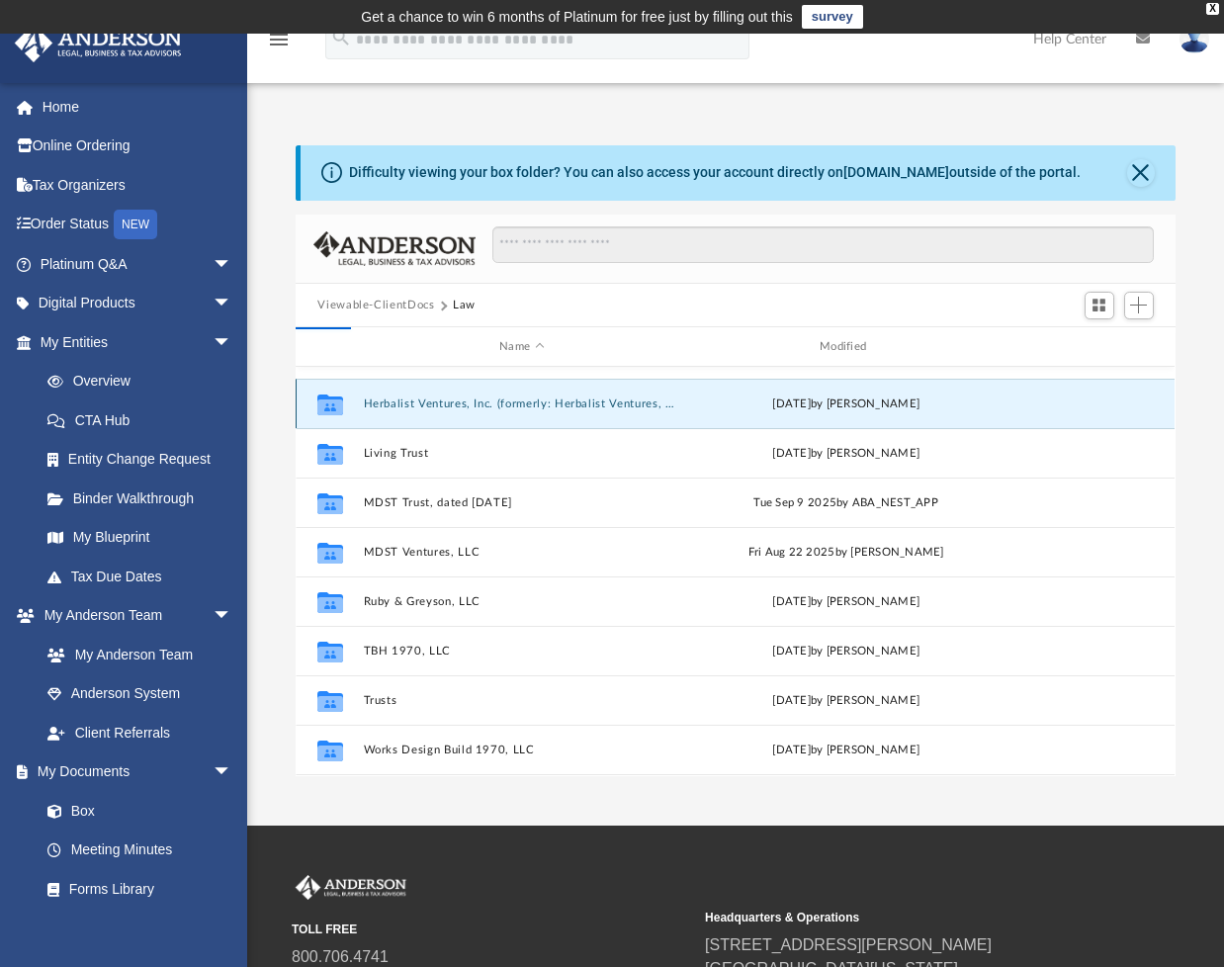
scroll to position [0, 0]
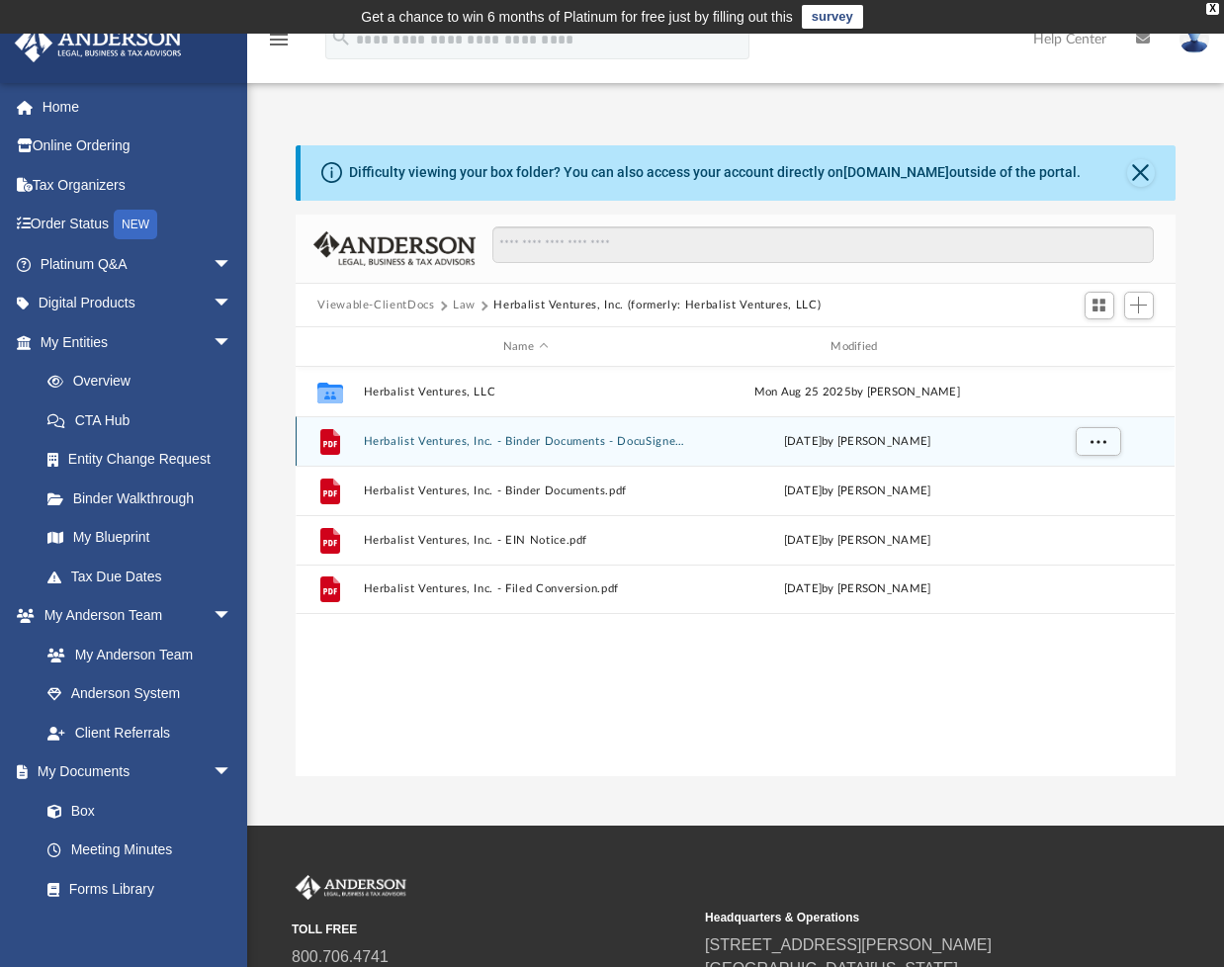
click at [392, 448] on div "File Herbalist Ventures, Inc. - Binder Documents - DocuSigned.pdf [DATE] by [PE…" at bounding box center [735, 440] width 879 height 49
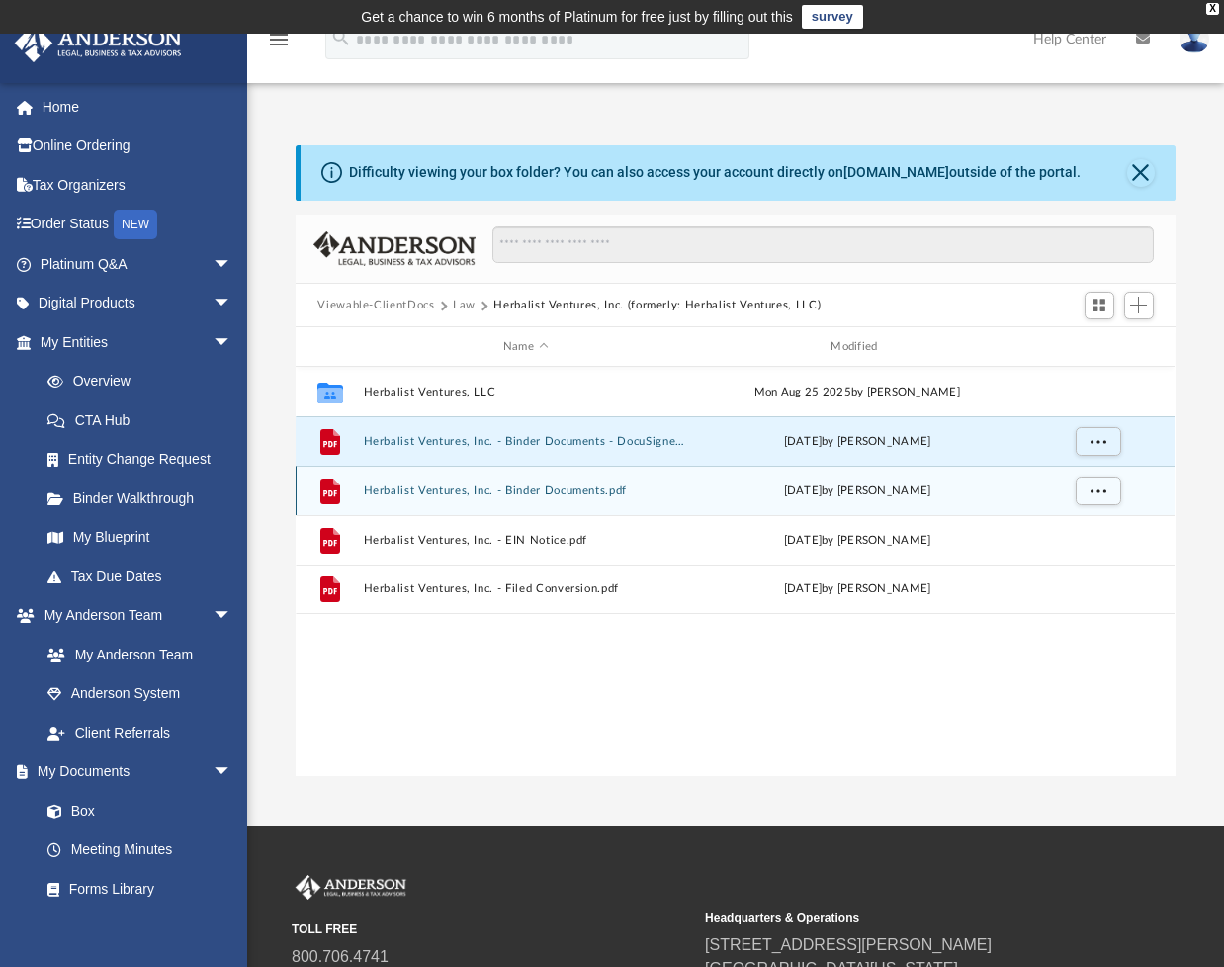
click at [396, 480] on div "File Herbalist Ventures, Inc. - Binder Documents.pdf [DATE] by [PERSON_NAME]" at bounding box center [735, 490] width 879 height 49
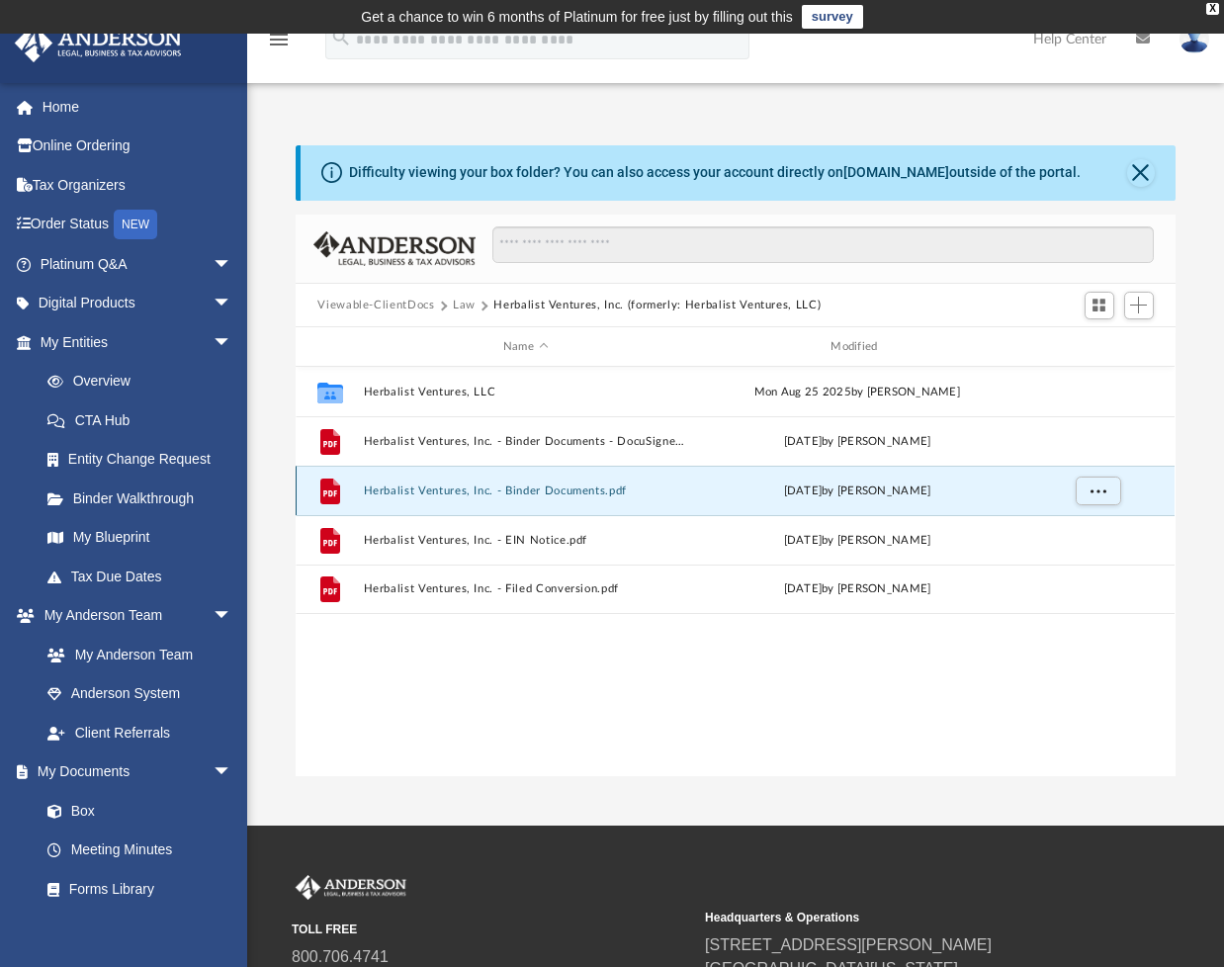
click at [395, 508] on div "File Herbalist Ventures, Inc. - Binder Documents.pdf [DATE] by [PERSON_NAME]" at bounding box center [735, 490] width 879 height 49
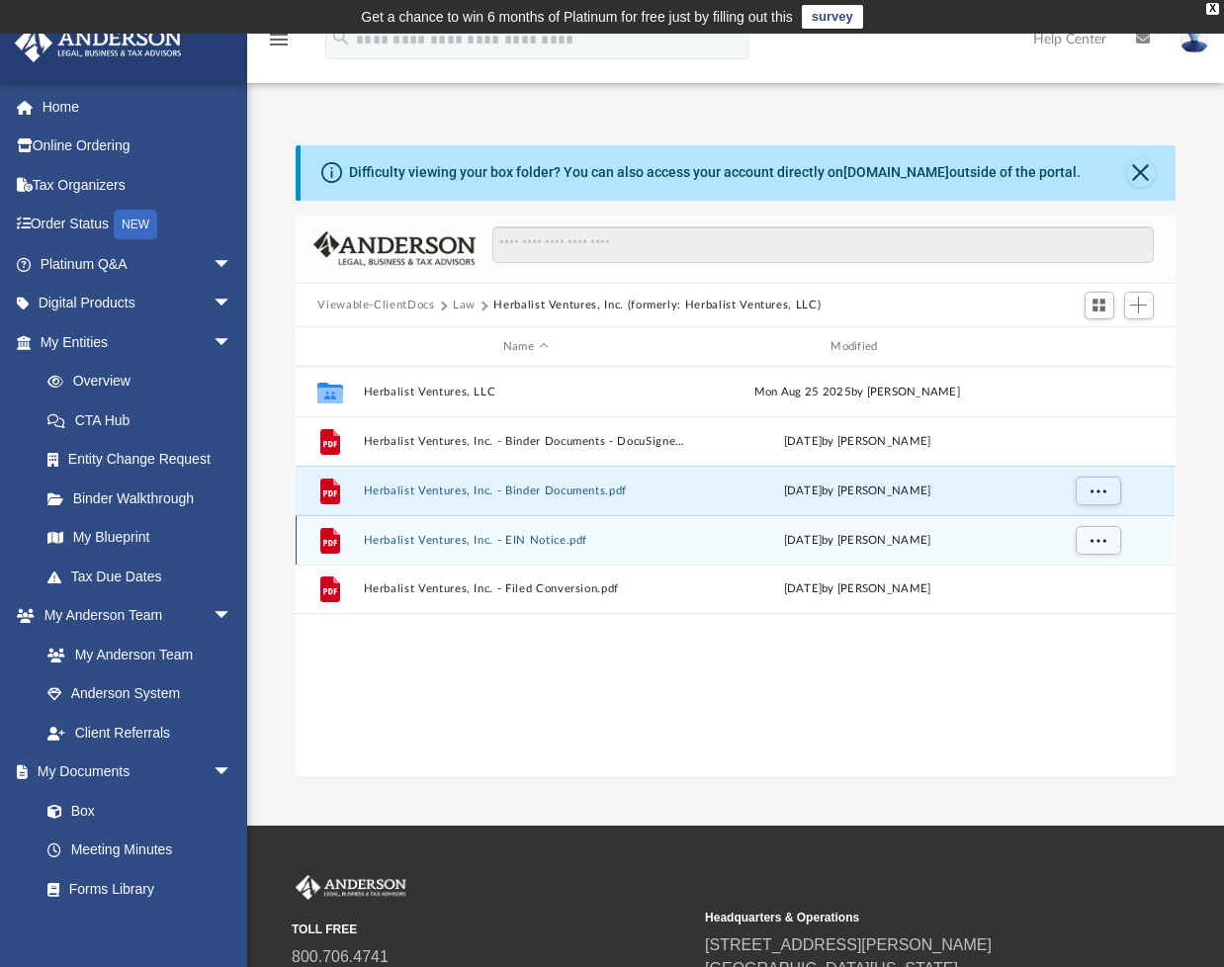
click at [393, 527] on div "File Herbalist Ventures, Inc. - EIN Notice.pdf [DATE] by [PERSON_NAME]" at bounding box center [735, 539] width 879 height 49
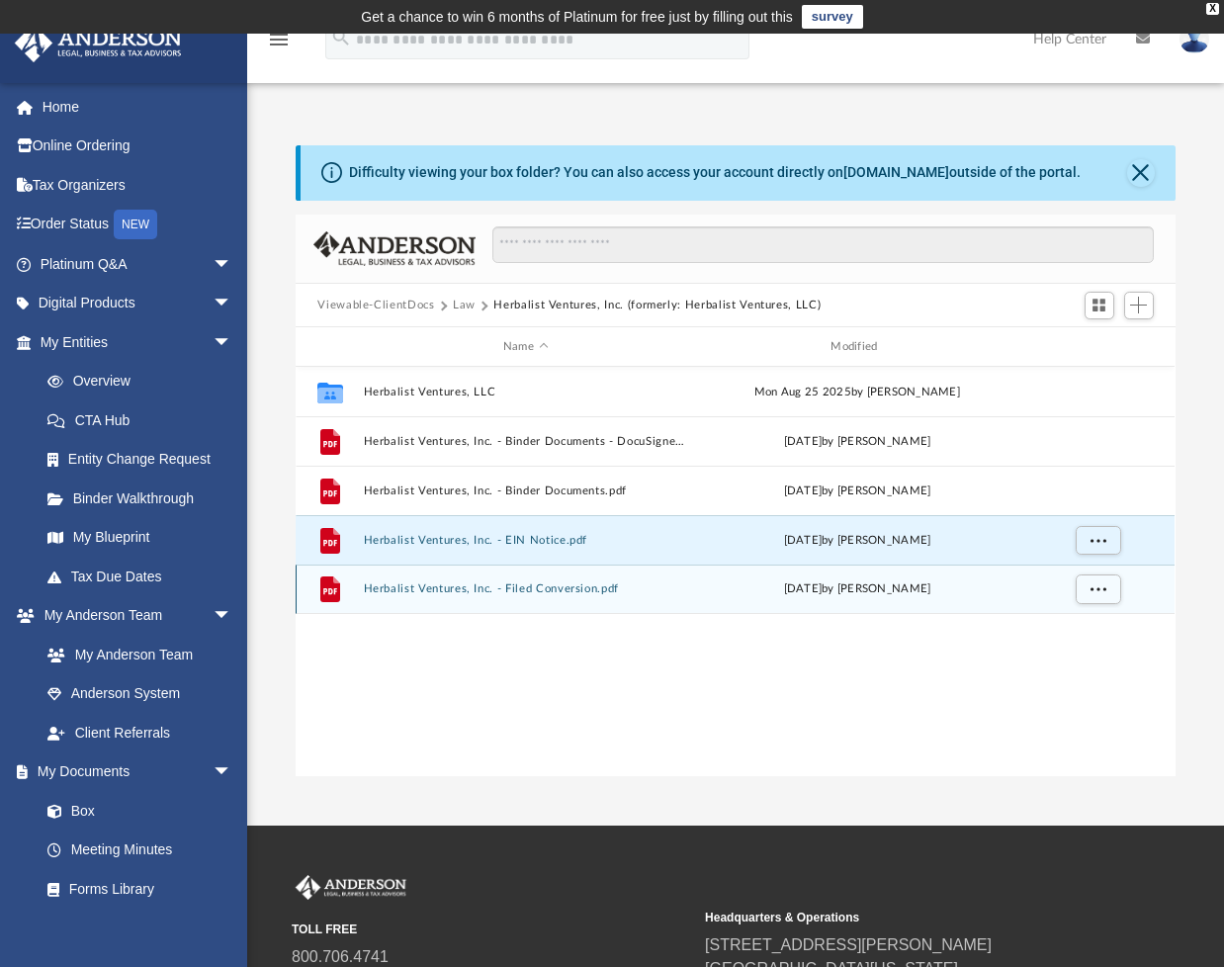
click at [404, 575] on div "File Herbalist Ventures, Inc. - Filed Conversion.pdf [DATE] by [PERSON_NAME]" at bounding box center [735, 589] width 879 height 49
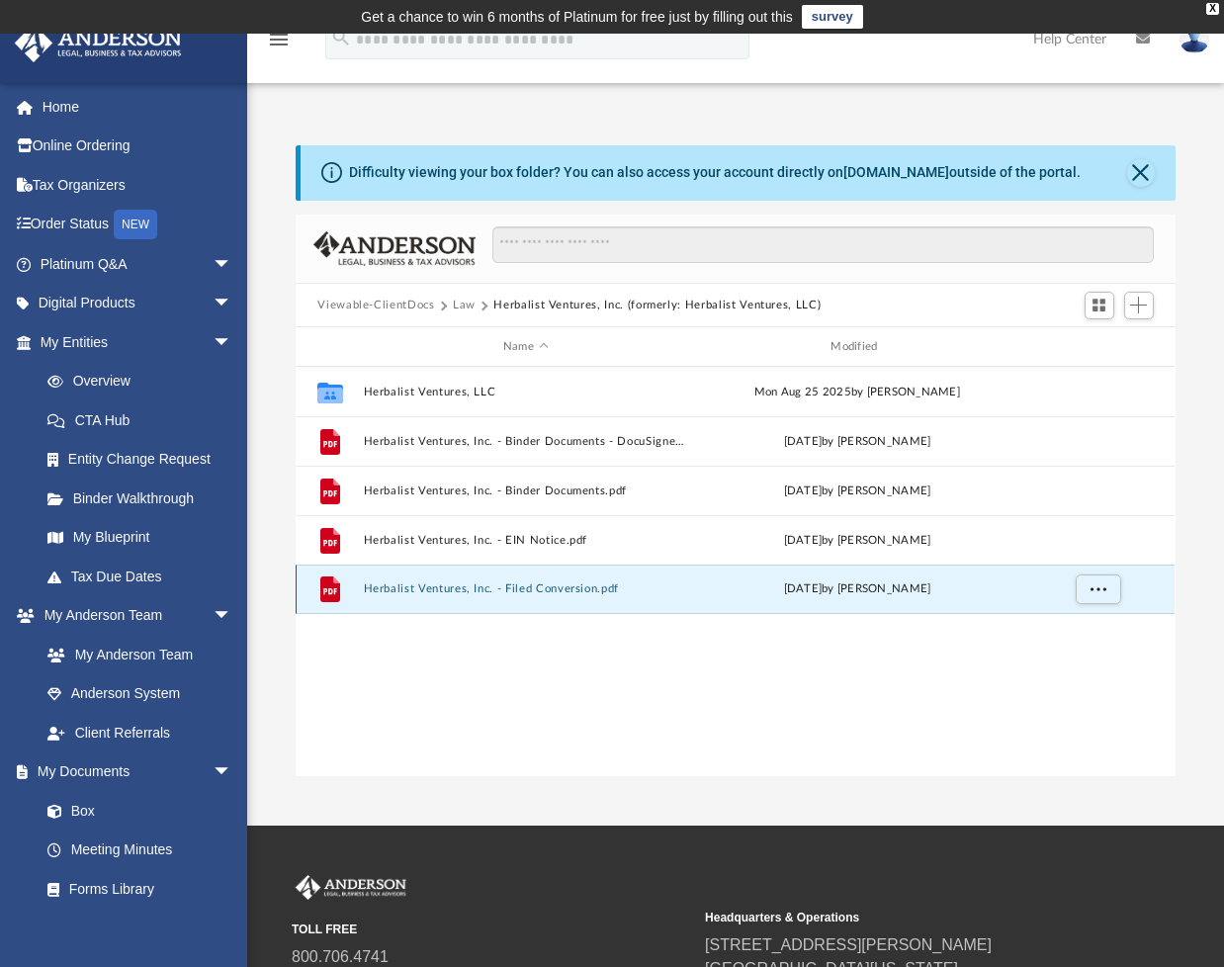
click at [404, 575] on div "File Herbalist Ventures, Inc. - Filed Conversion.pdf [DATE] by [PERSON_NAME]" at bounding box center [735, 589] width 879 height 49
click at [322, 600] on icon "grid" at bounding box center [330, 589] width 20 height 26
click at [415, 590] on button "Herbalist Ventures, Inc. - Filed Conversion.pdf" at bounding box center [525, 588] width 323 height 13
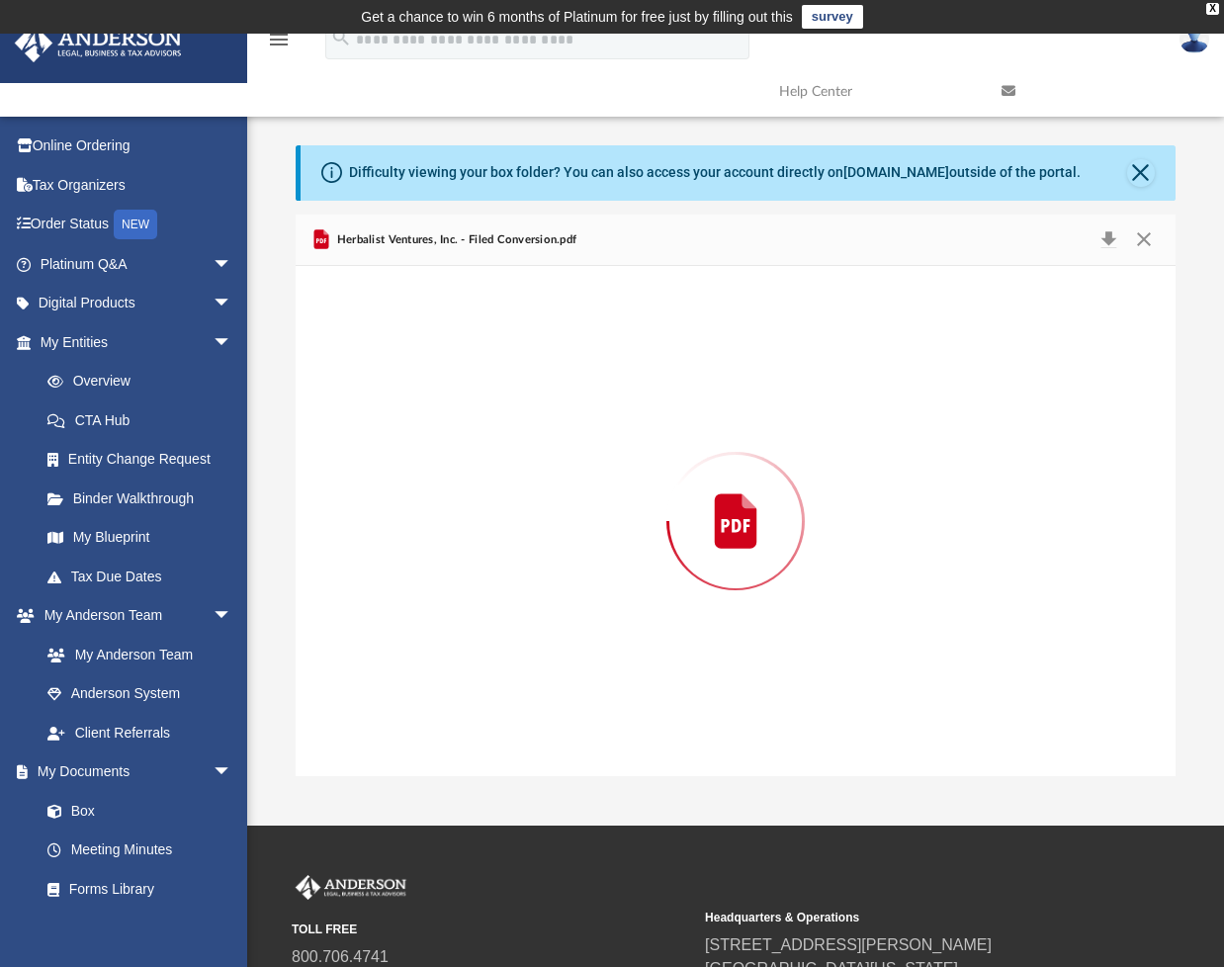
click at [415, 590] on div "Preview" at bounding box center [735, 521] width 879 height 510
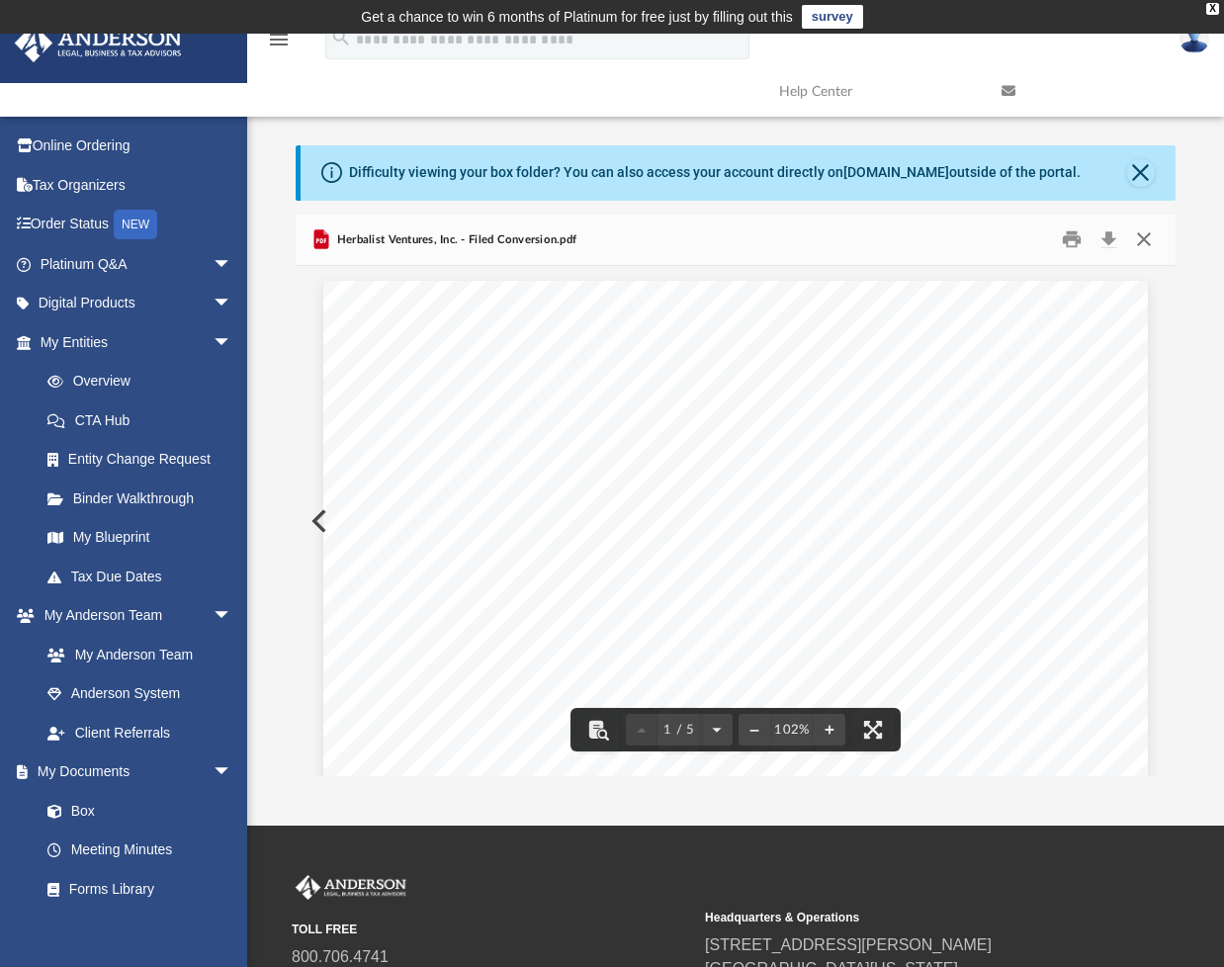
click at [1156, 237] on button "Close" at bounding box center [1144, 239] width 36 height 31
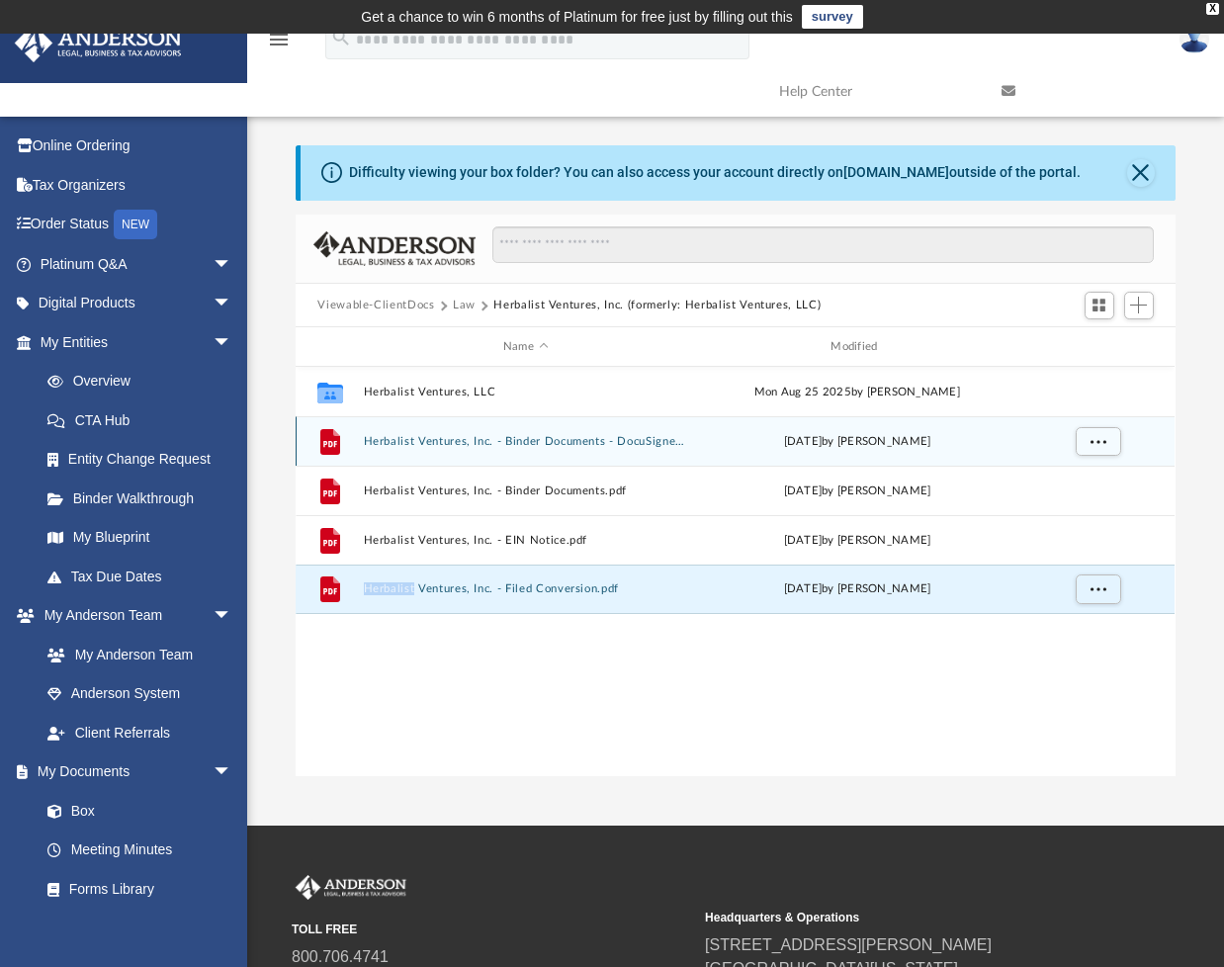
click at [471, 435] on button "Herbalist Ventures, Inc. - Binder Documents - DocuSigned.pdf" at bounding box center [525, 441] width 323 height 13
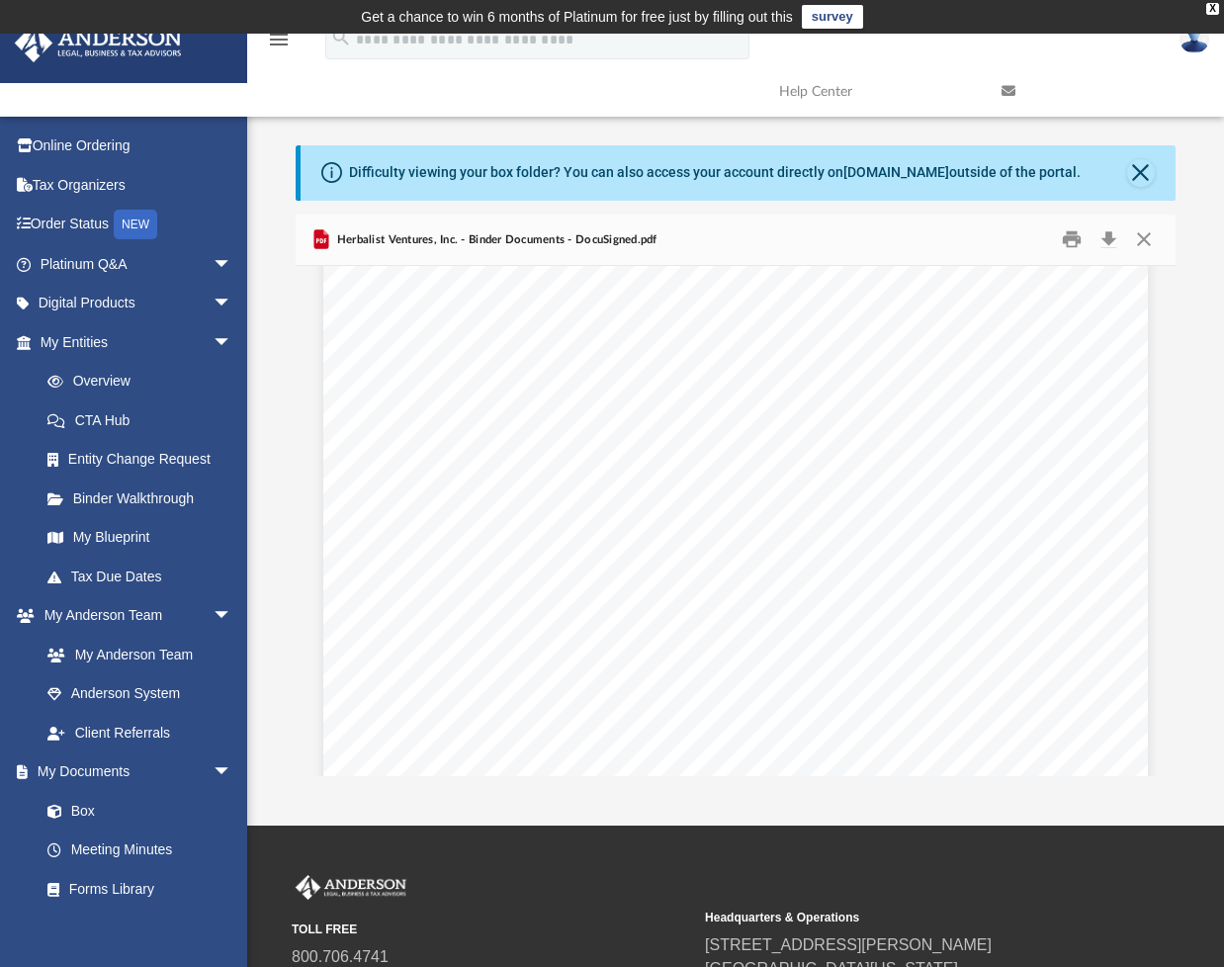
scroll to position [2930, 0]
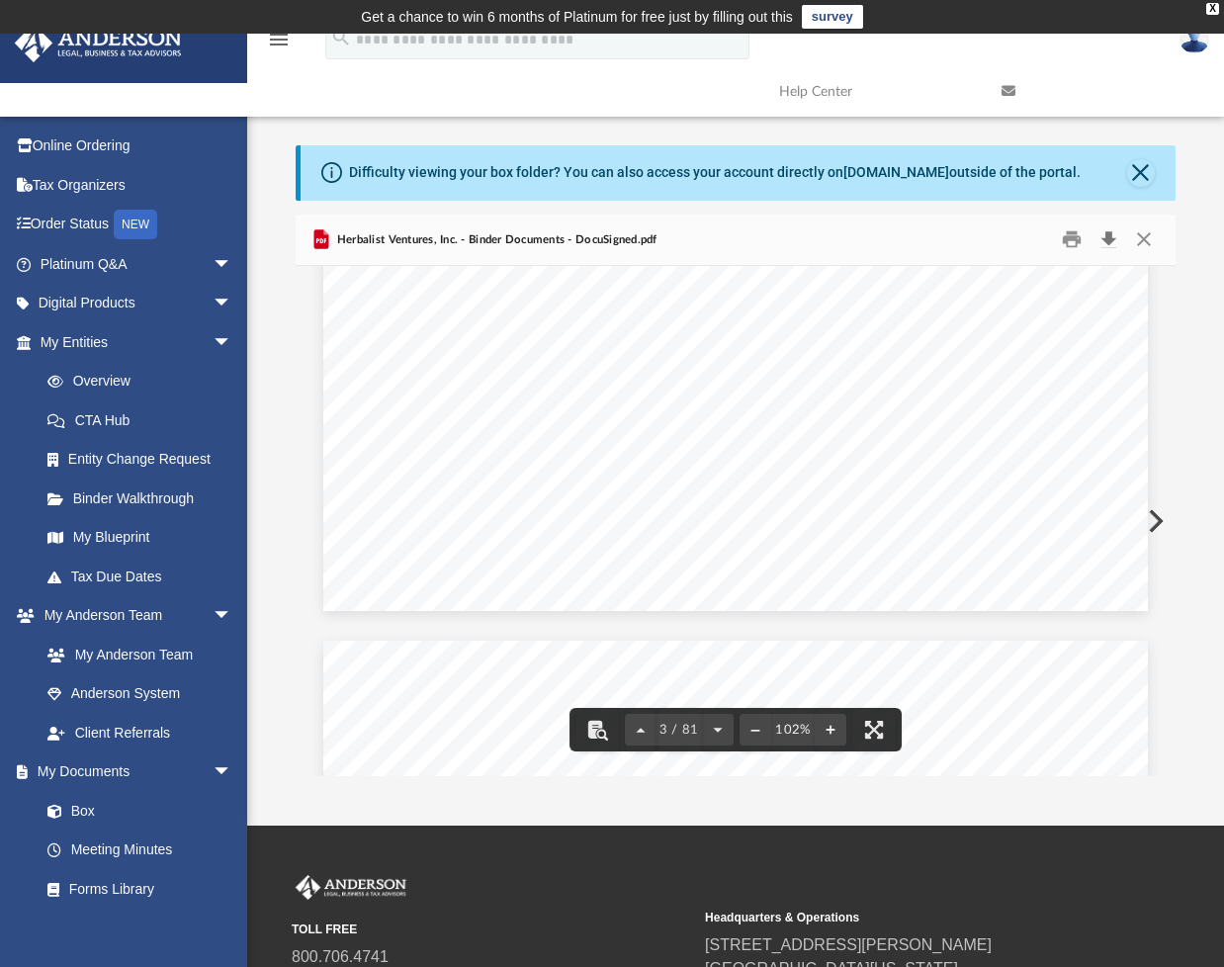
click at [1117, 240] on button "Download" at bounding box center [1109, 239] width 36 height 31
click at [1142, 239] on button "Close" at bounding box center [1144, 239] width 36 height 31
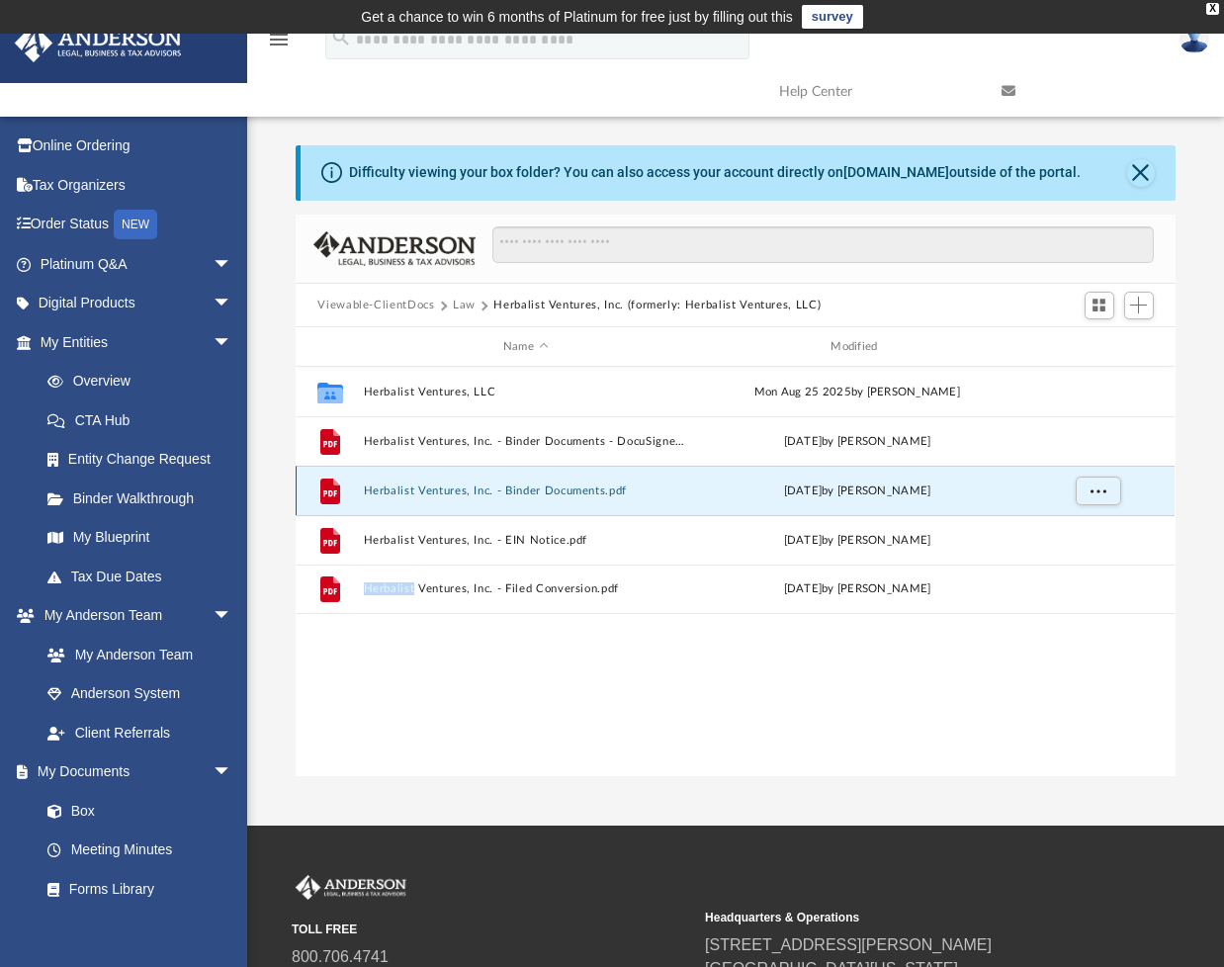
click at [424, 493] on button "Herbalist Ventures, Inc. - Binder Documents.pdf" at bounding box center [525, 490] width 323 height 13
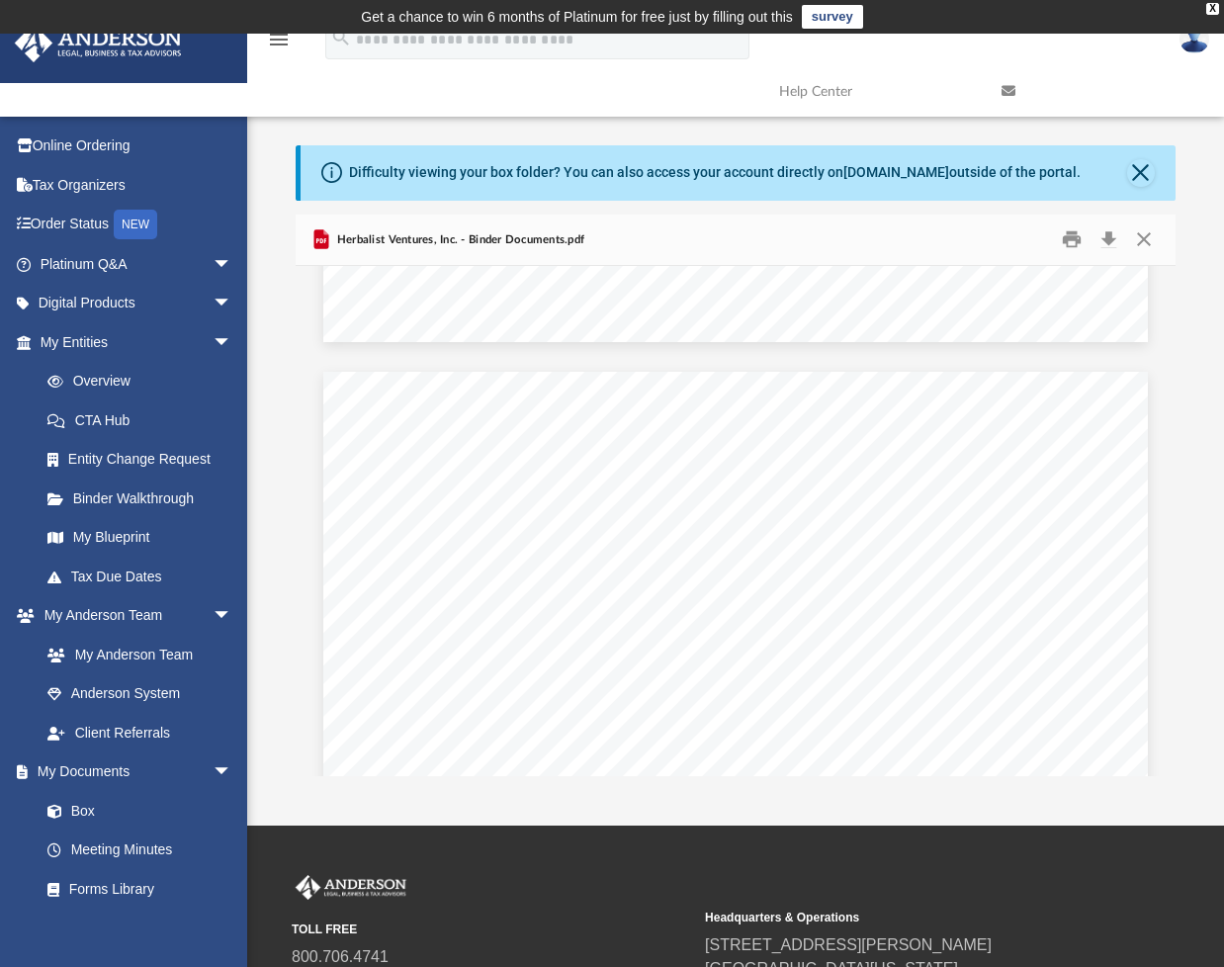
scroll to position [0, 0]
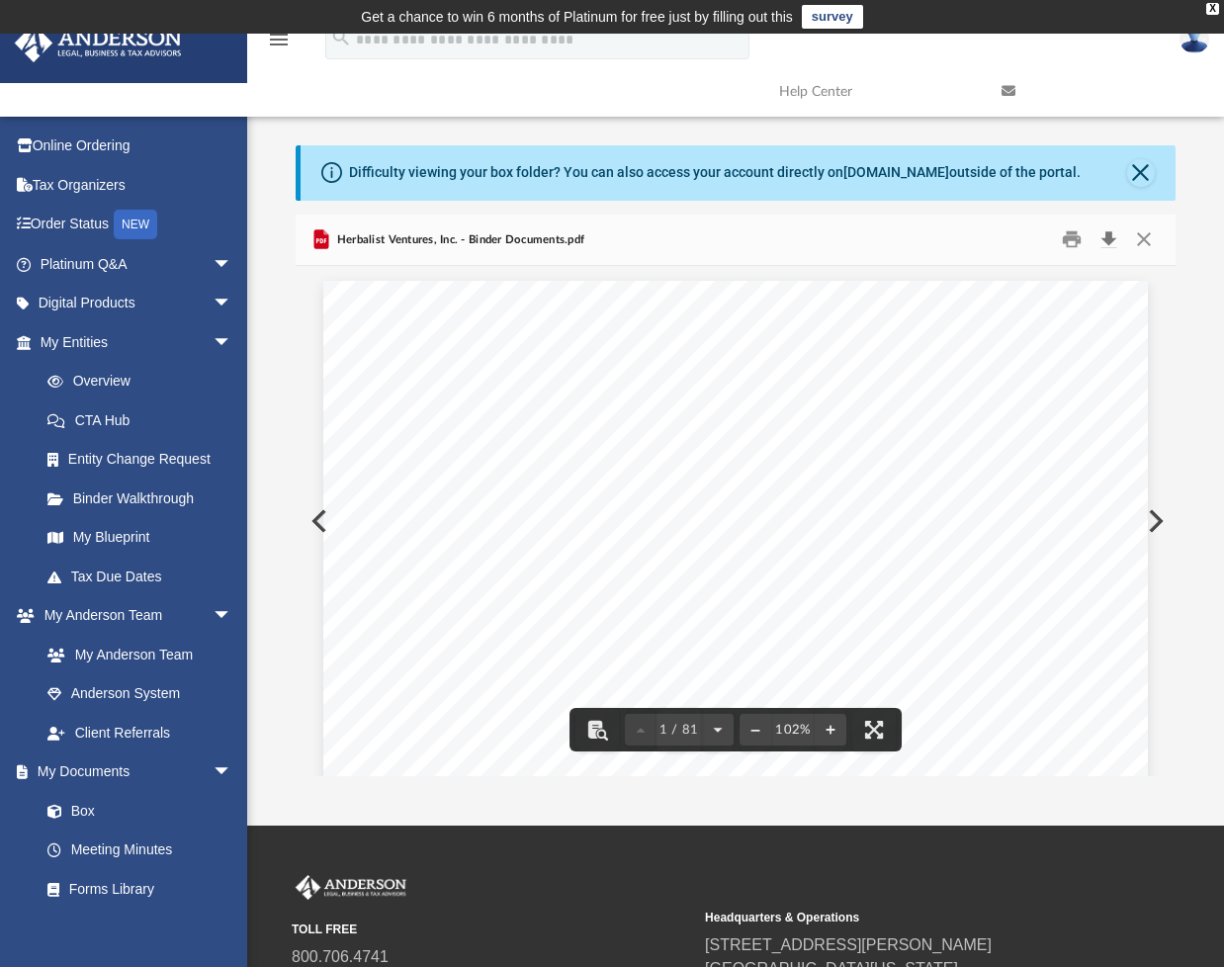
click at [1103, 236] on button "Download" at bounding box center [1109, 239] width 36 height 31
click at [1151, 242] on button "Close" at bounding box center [1144, 239] width 36 height 31
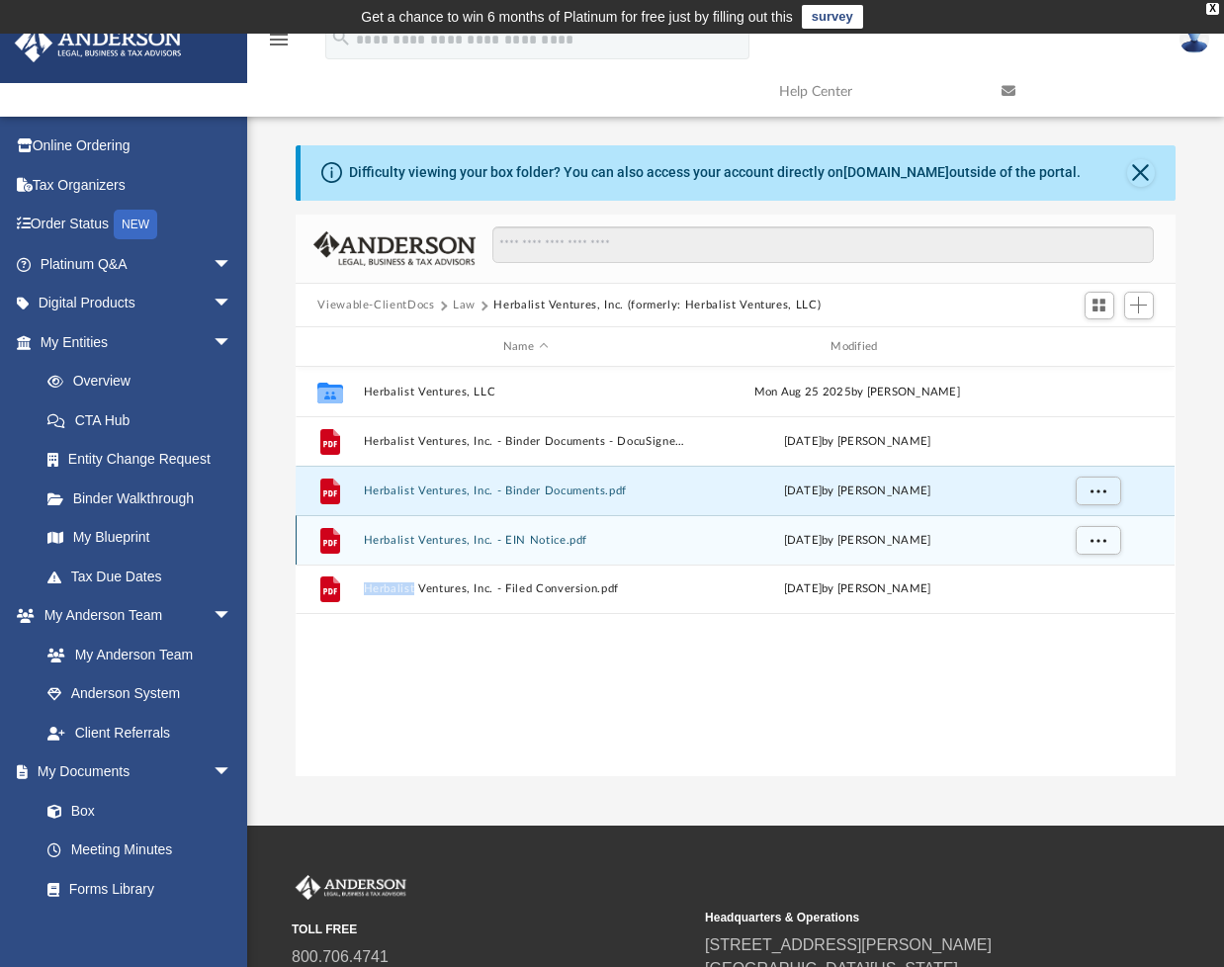
click at [445, 530] on div "File Herbalist Ventures, Inc. - EIN Notice.pdf [DATE] by [PERSON_NAME]" at bounding box center [735, 539] width 879 height 49
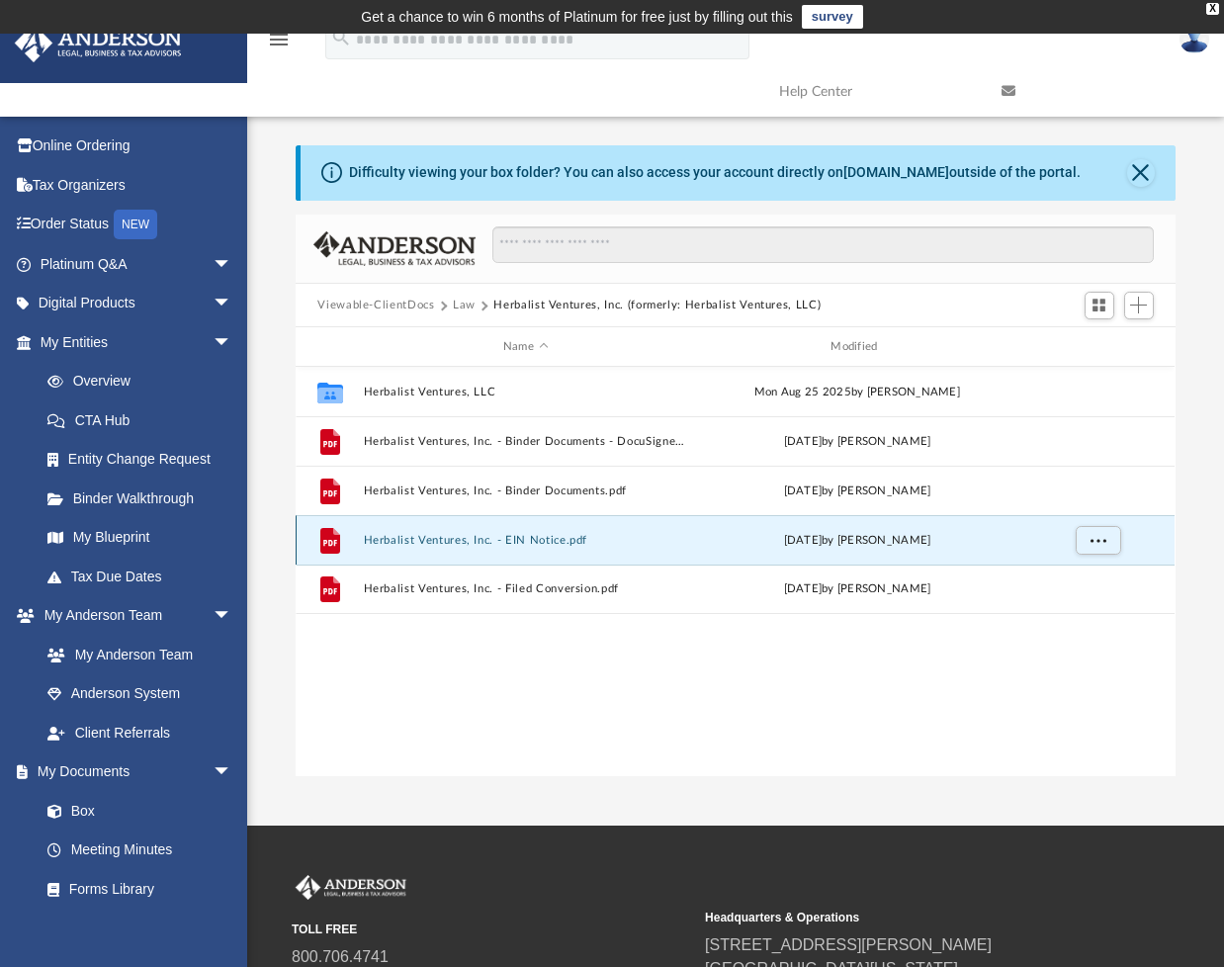
click at [445, 530] on div "File Herbalist Ventures, Inc. - EIN Notice.pdf [DATE] by [PERSON_NAME]" at bounding box center [735, 539] width 879 height 49
click at [320, 553] on icon "File" at bounding box center [330, 541] width 32 height 32
click at [338, 545] on icon "grid" at bounding box center [330, 541] width 20 height 26
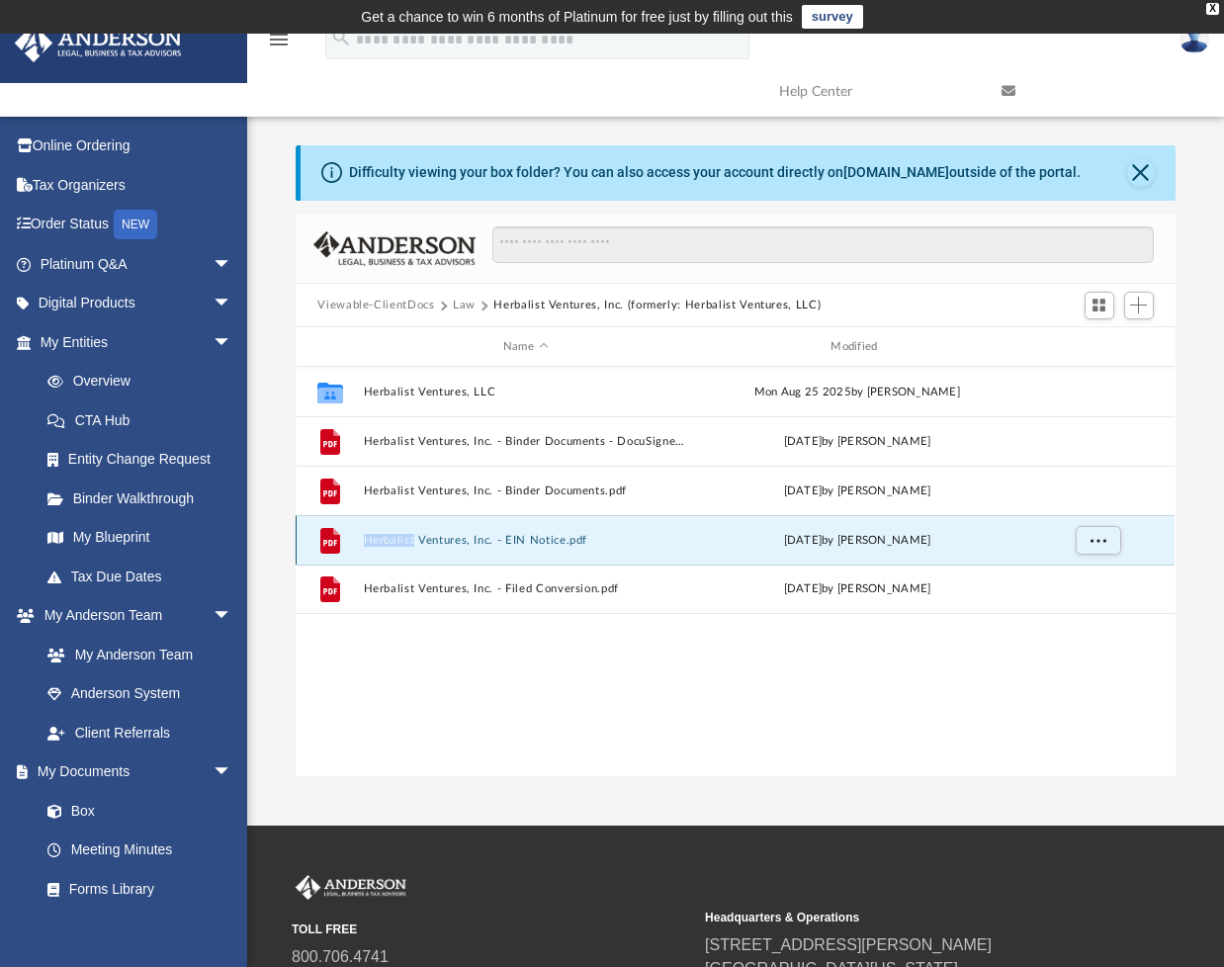
click at [338, 545] on icon "grid" at bounding box center [330, 541] width 20 height 26
click at [403, 539] on button "Herbalist Ventures, Inc. - EIN Notice.pdf" at bounding box center [525, 540] width 323 height 13
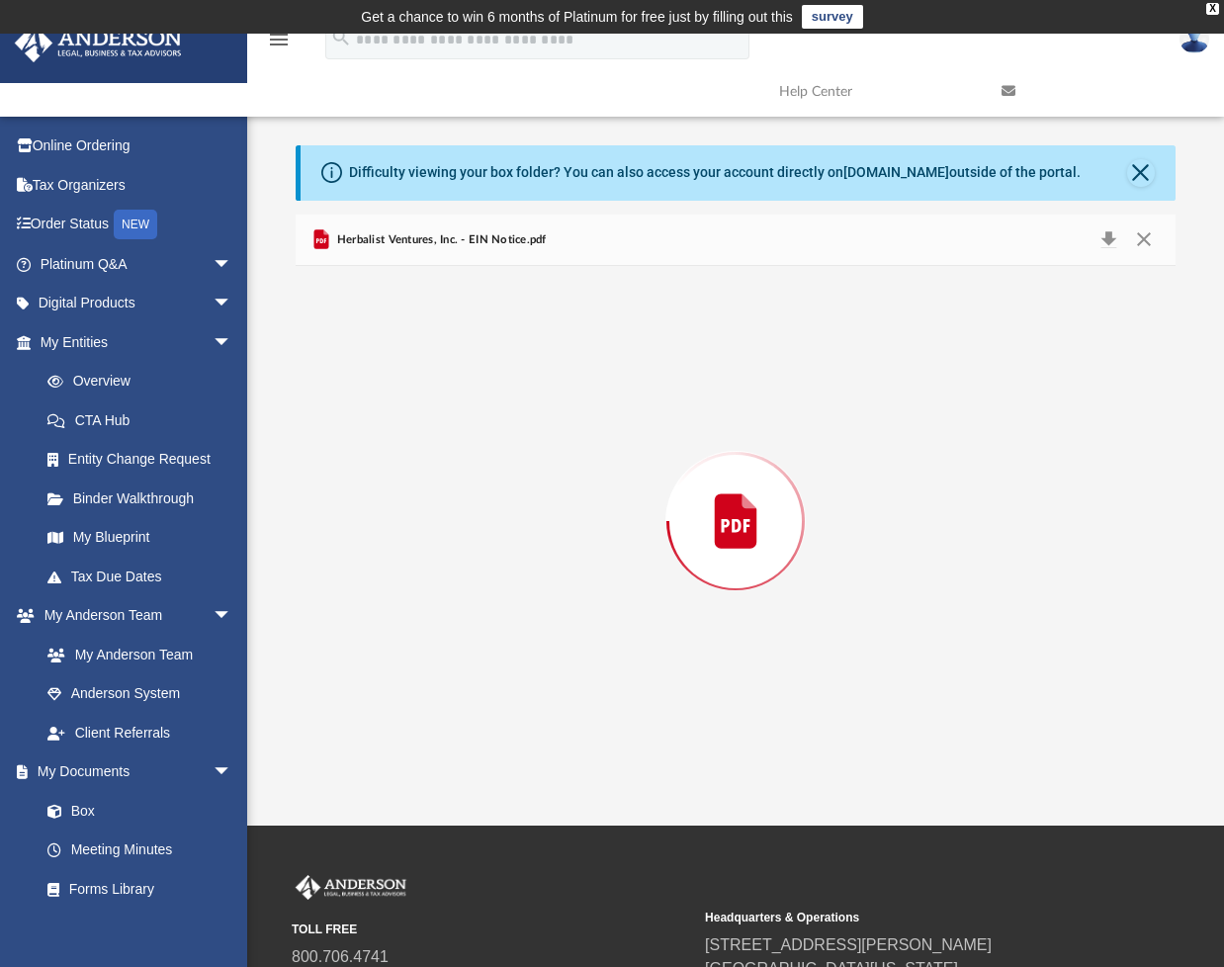
click at [403, 539] on div "Preview" at bounding box center [735, 521] width 879 height 510
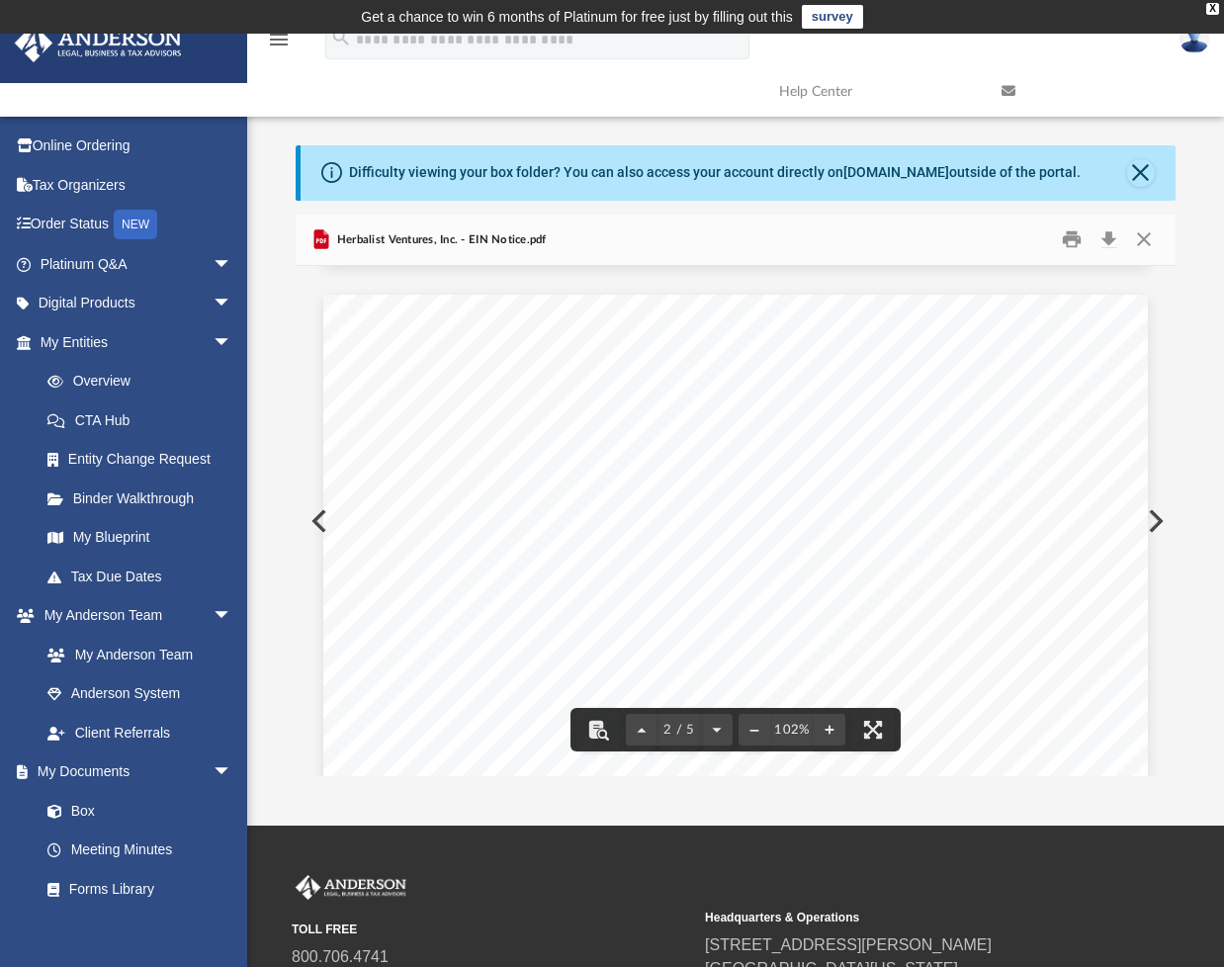
scroll to position [1087, 0]
click at [1141, 229] on button "Close" at bounding box center [1144, 239] width 36 height 31
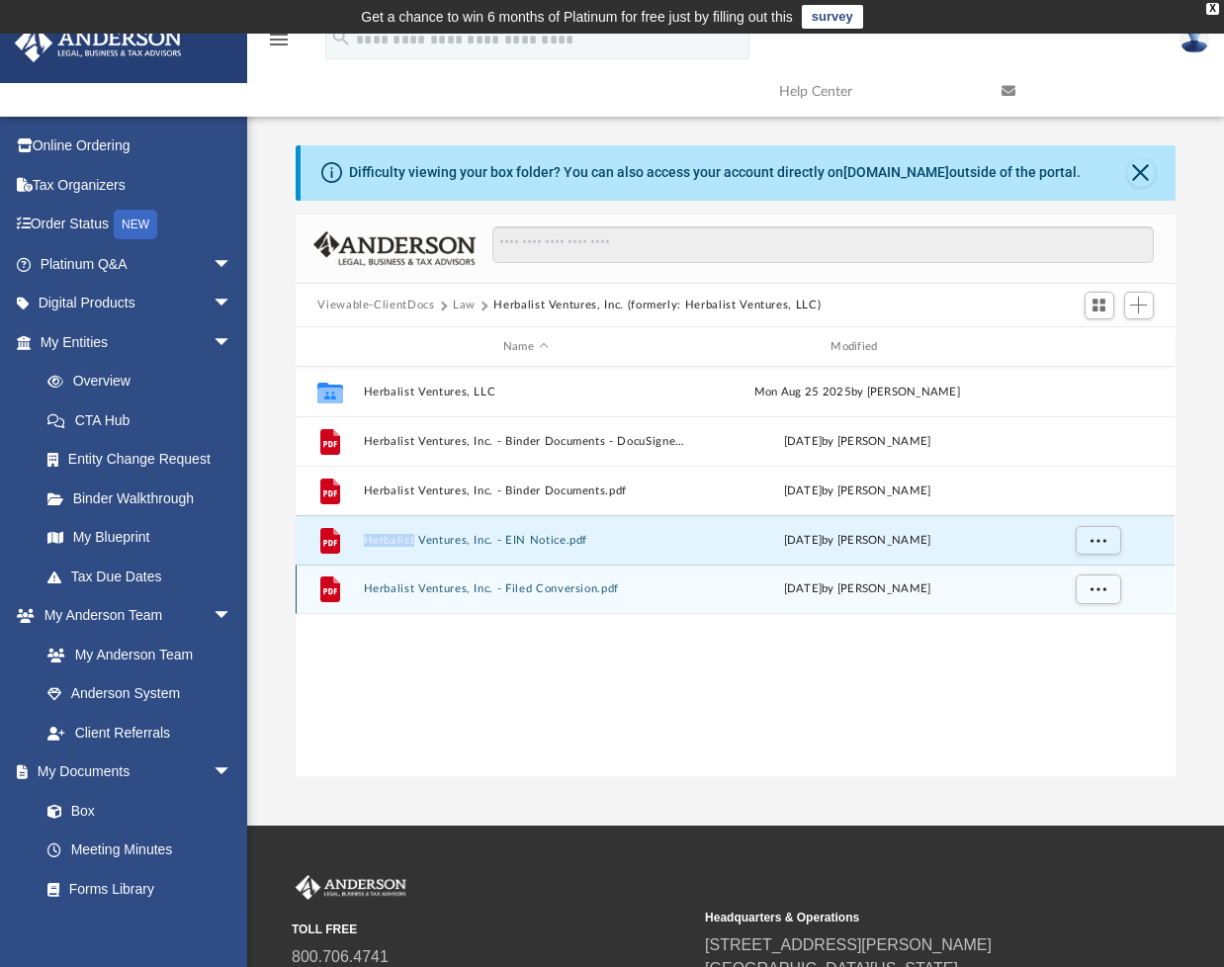
click at [419, 583] on button "Herbalist Ventures, Inc. - Filed Conversion.pdf" at bounding box center [525, 588] width 323 height 13
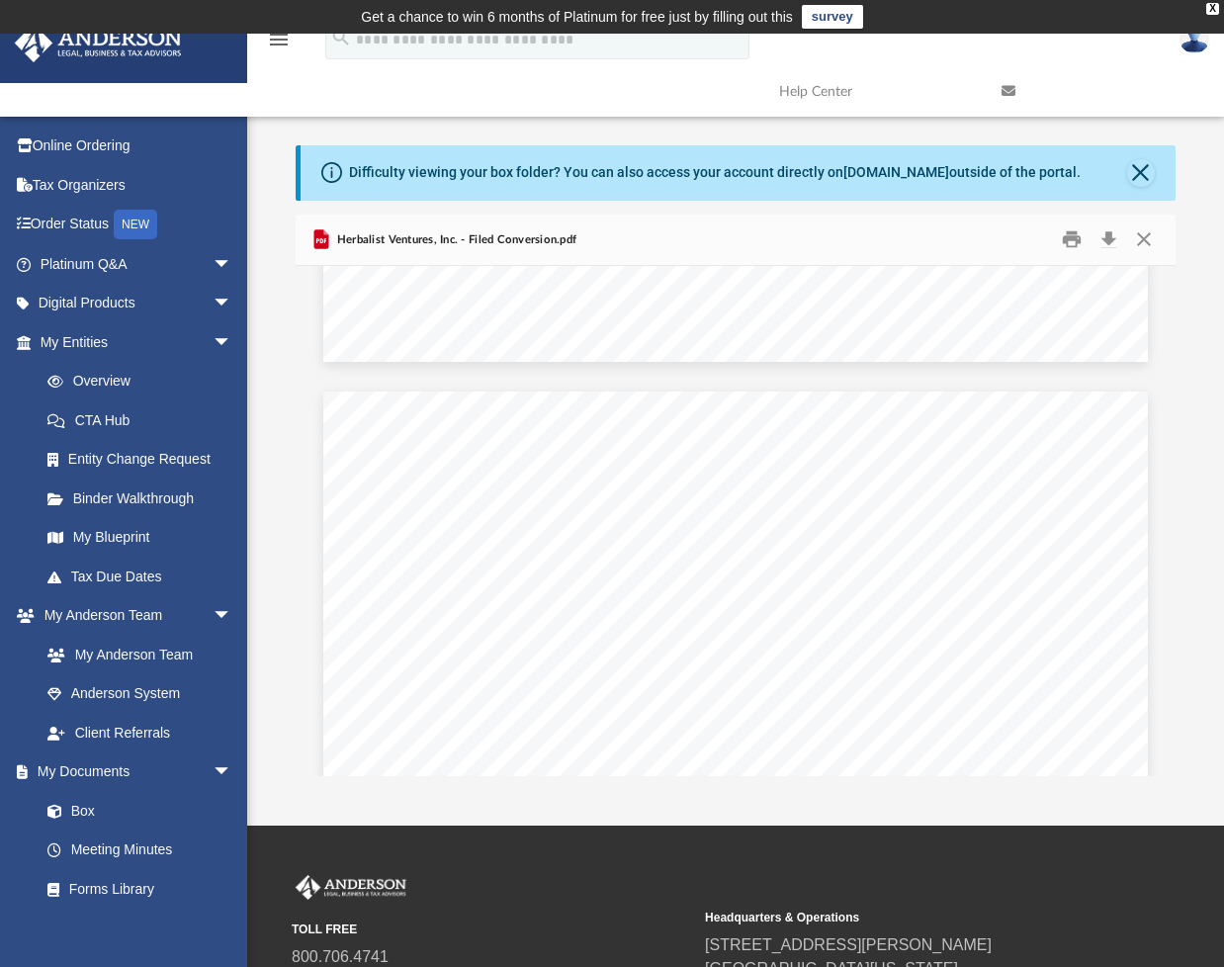
scroll to position [4800, 0]
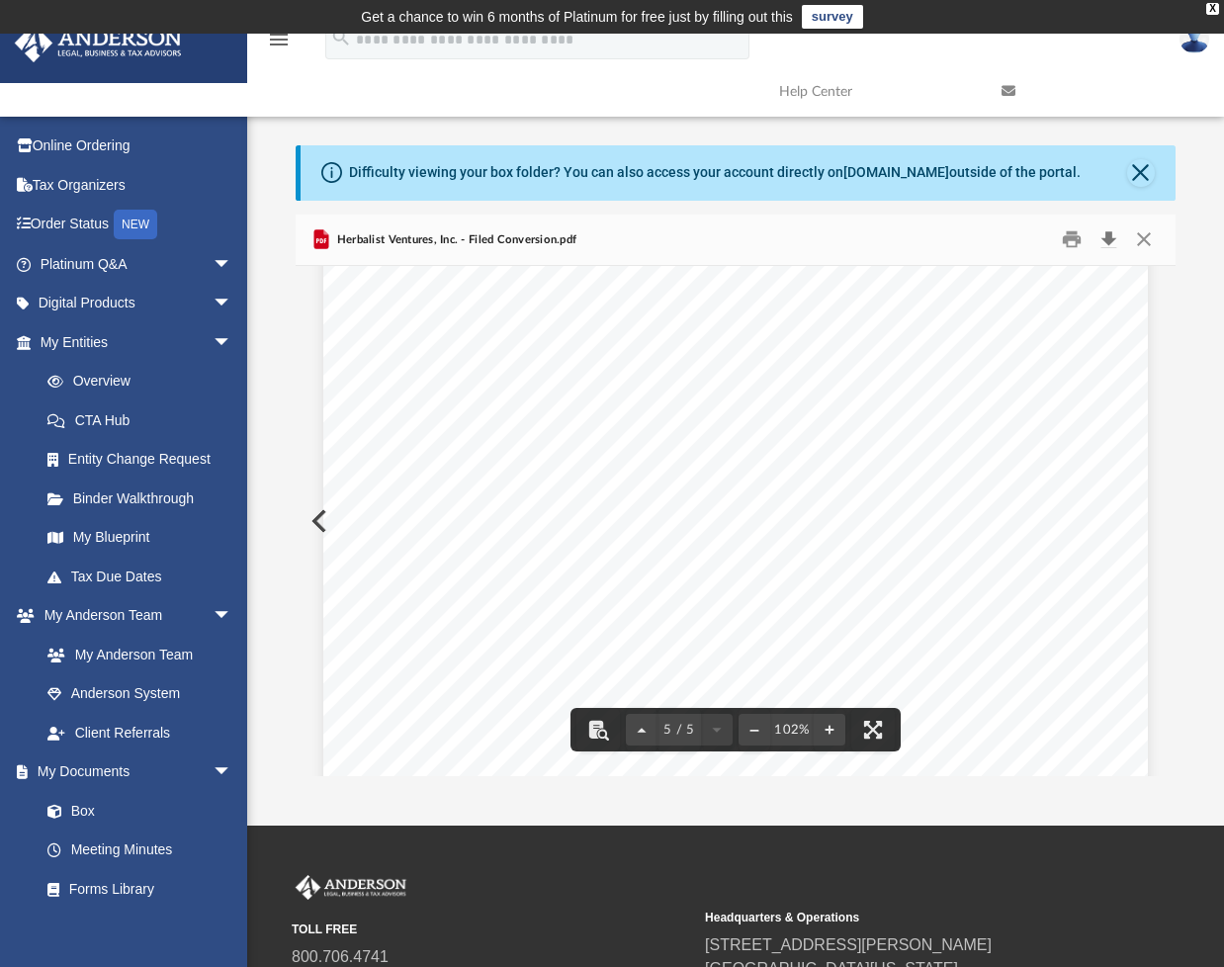
click at [1110, 233] on button "Download" at bounding box center [1109, 239] width 36 height 31
click at [1013, 366] on div "Page 5" at bounding box center [735, 401] width 825 height 1067
click at [1154, 241] on button "Close" at bounding box center [1144, 239] width 36 height 31
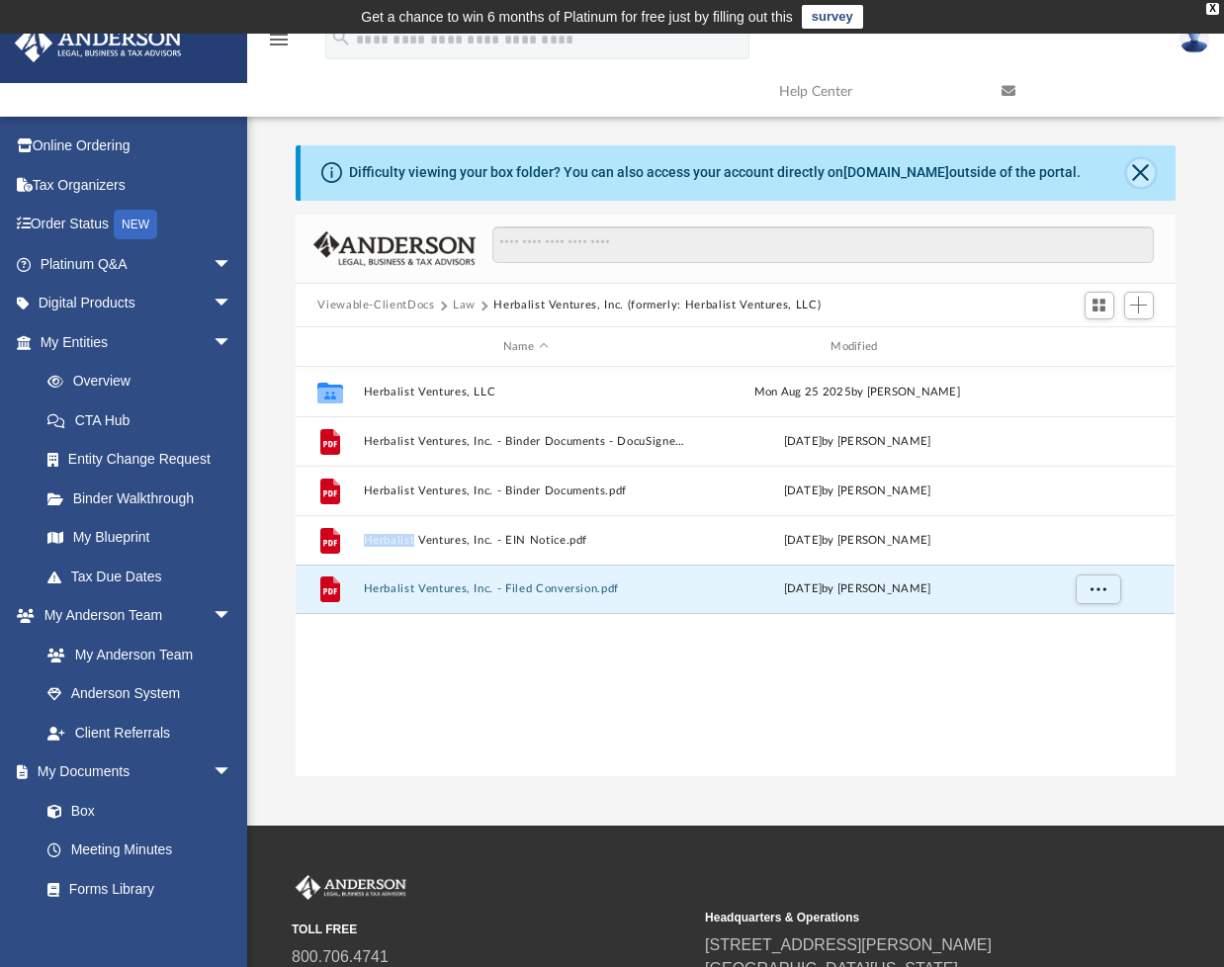
click at [1136, 176] on button "Close" at bounding box center [1141, 173] width 28 height 28
